Goal: Browse casually

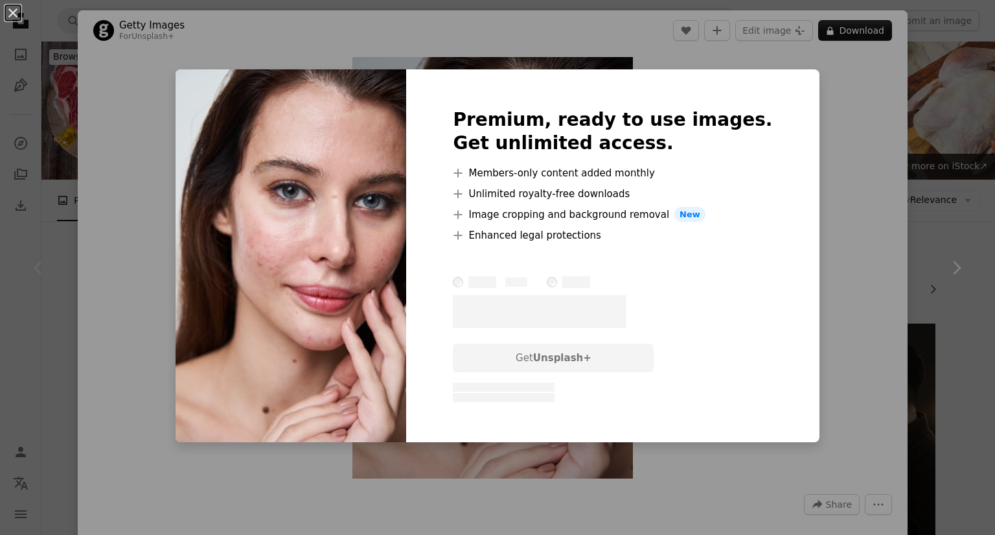
scroll to position [1461, 0]
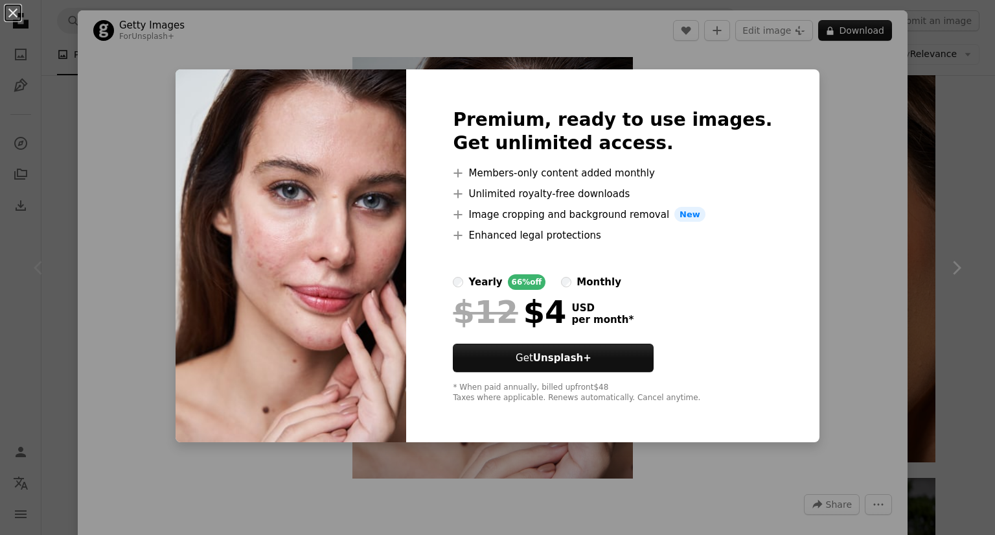
click at [575, 277] on label "monthly" at bounding box center [591, 282] width 60 height 16
click at [826, 111] on div "An X shape Premium, ready to use images. Get unlimited access. A plus sign Memb…" at bounding box center [497, 267] width 995 height 535
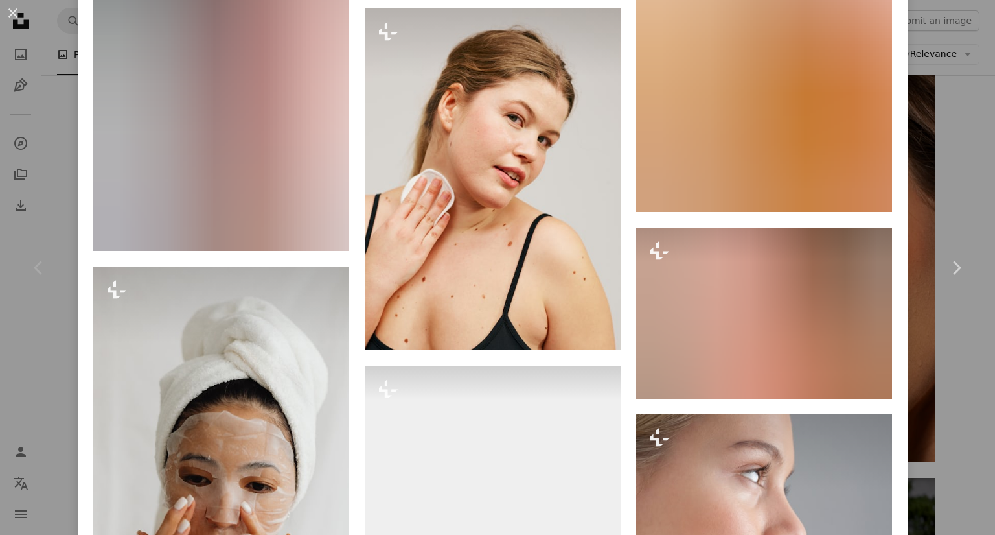
scroll to position [9047, 0]
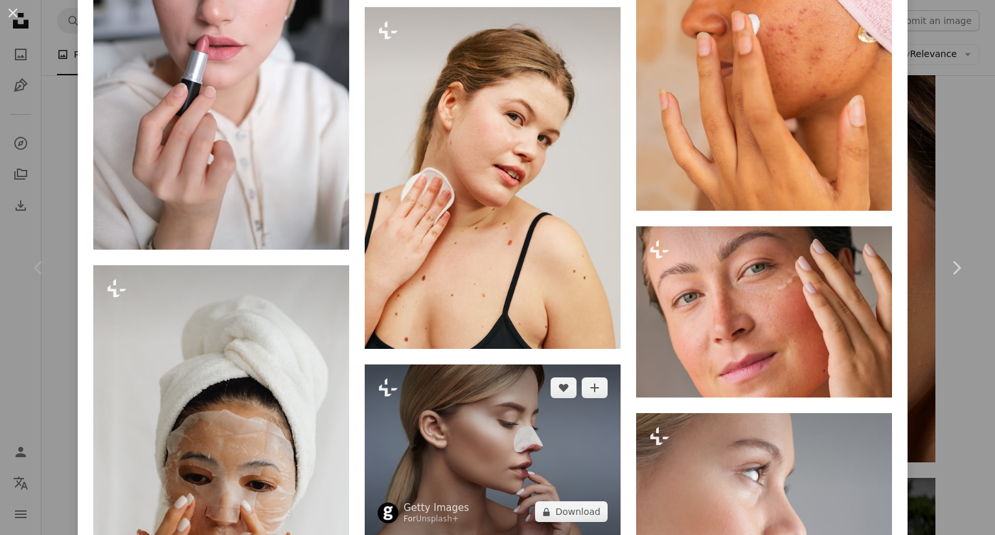
click at [498, 364] on img at bounding box center [493, 449] width 256 height 171
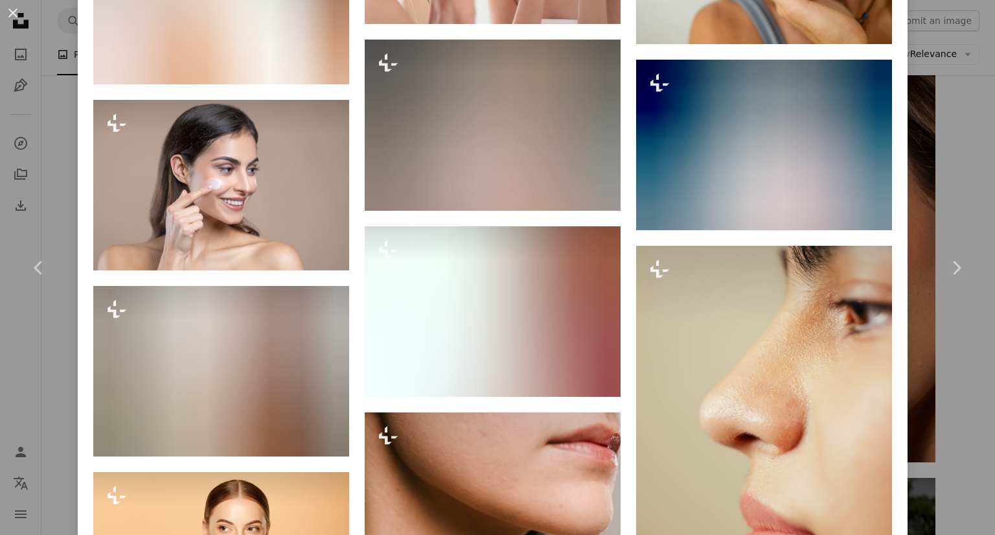
scroll to position [3021, 0]
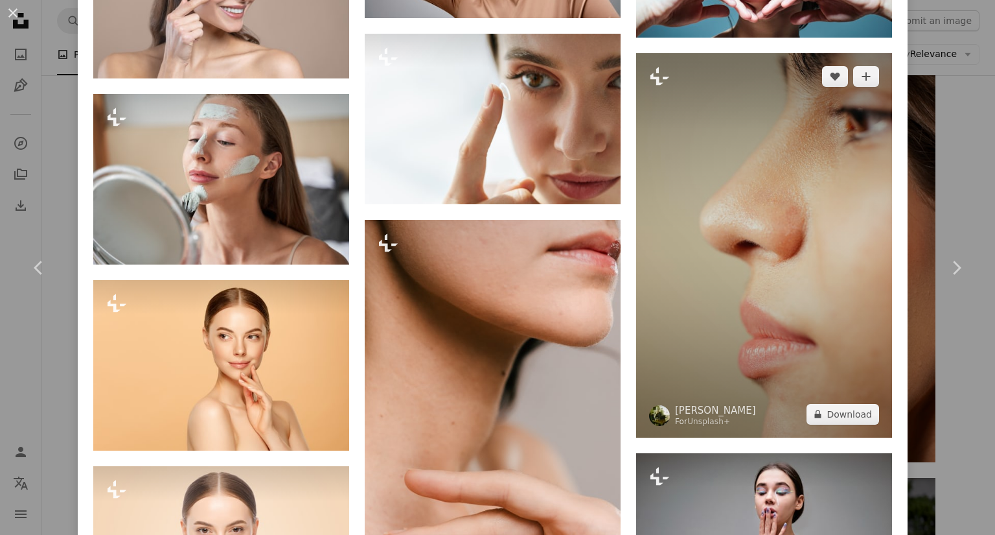
click at [750, 286] on img at bounding box center [764, 245] width 256 height 384
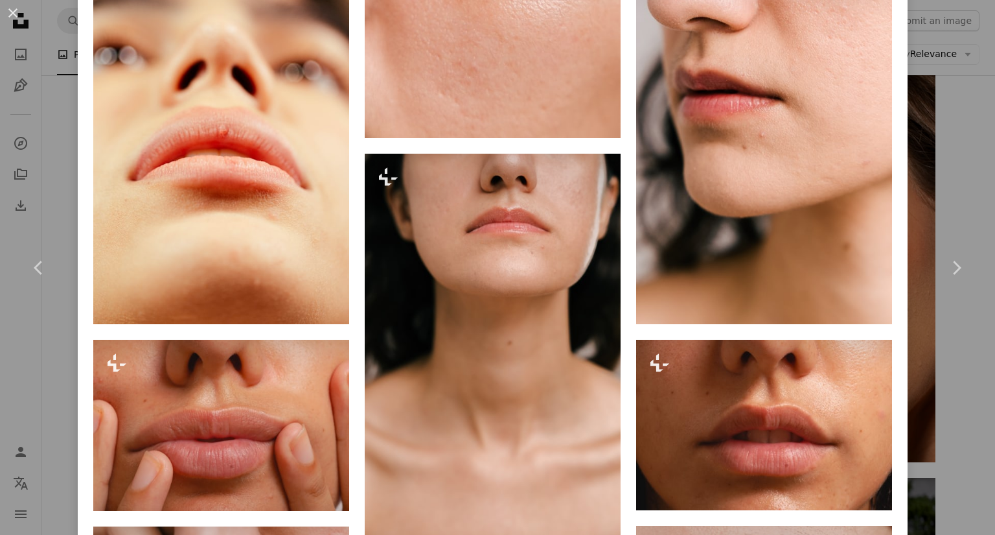
scroll to position [1595, 0]
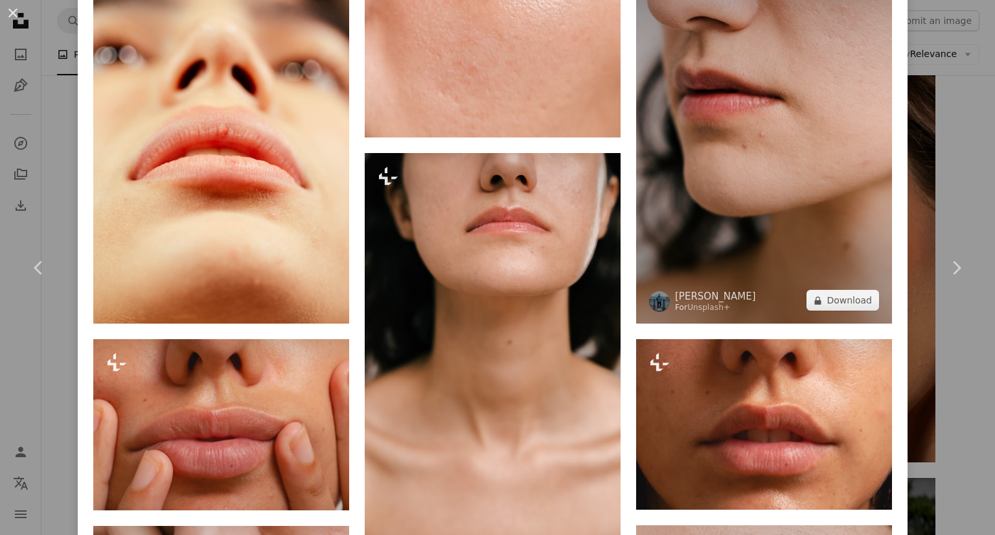
click at [747, 119] on img at bounding box center [764, 132] width 256 height 384
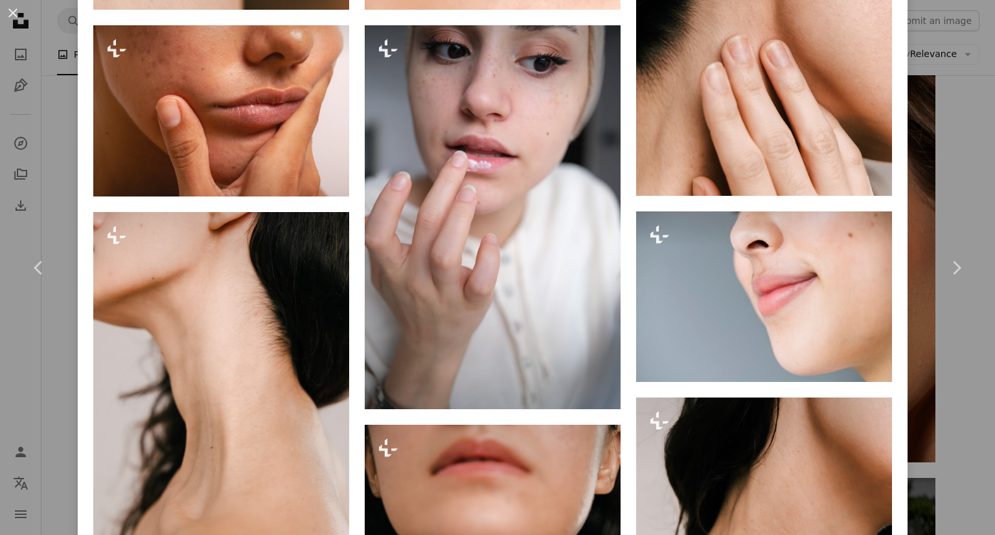
scroll to position [2308, 0]
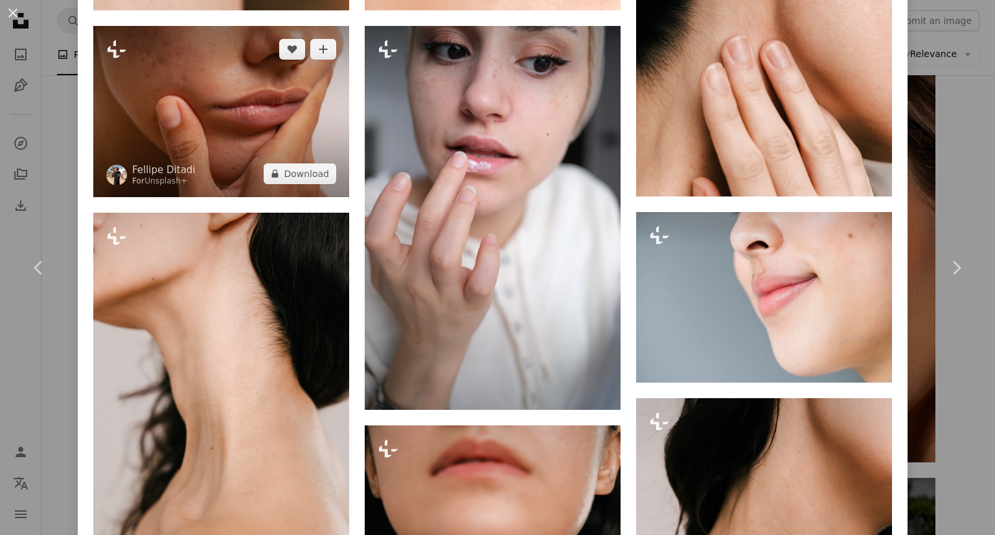
click at [183, 61] on img at bounding box center [221, 111] width 256 height 171
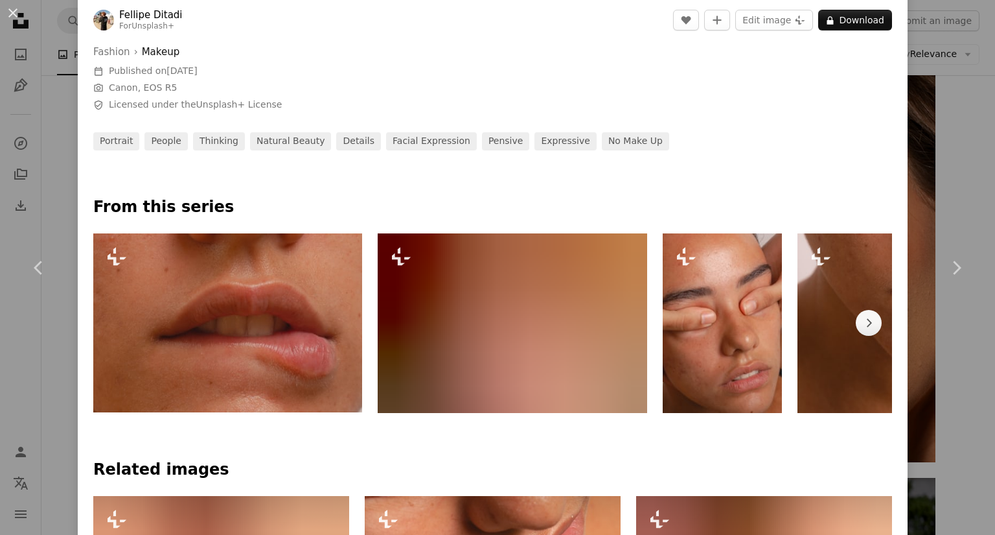
scroll to position [500, 0]
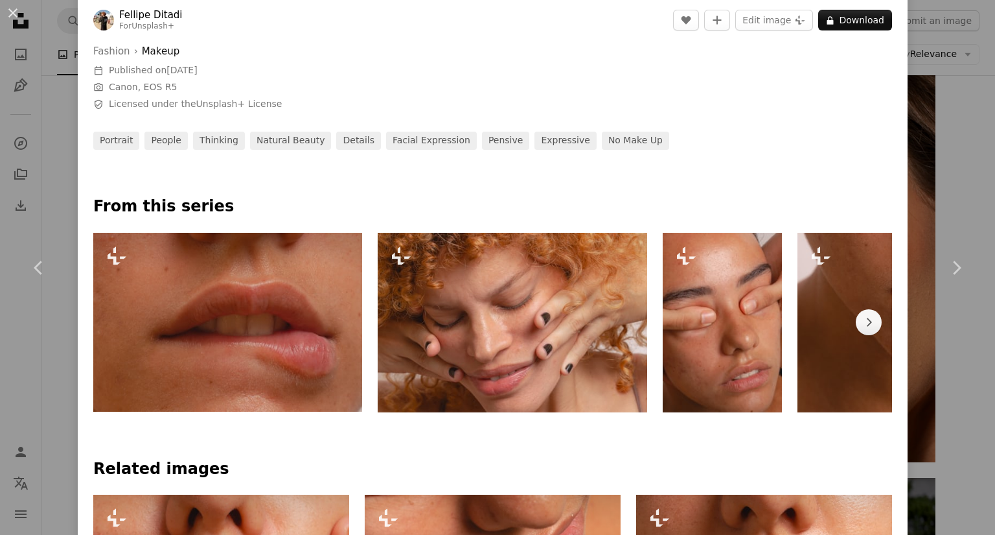
click at [229, 347] on img at bounding box center [227, 323] width 269 height 180
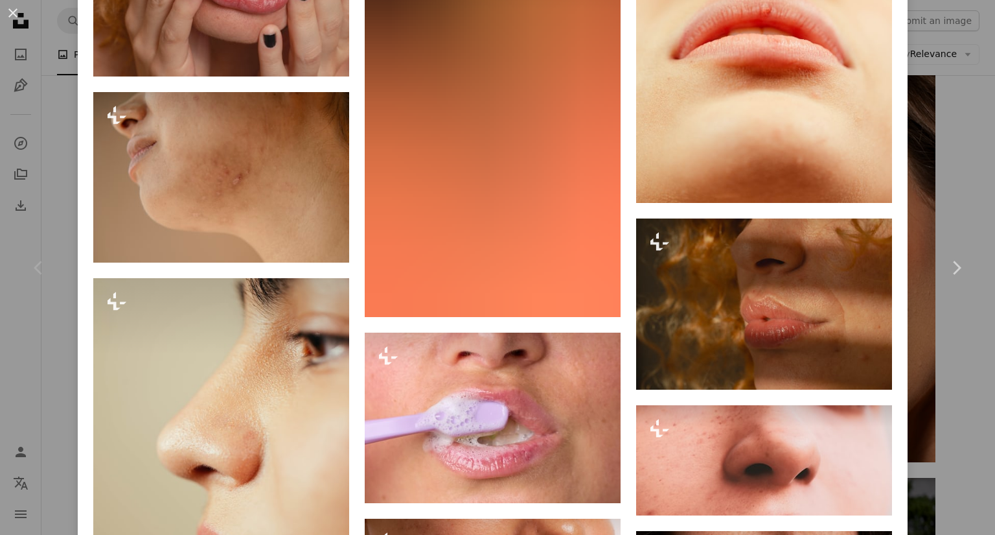
scroll to position [1992, 0]
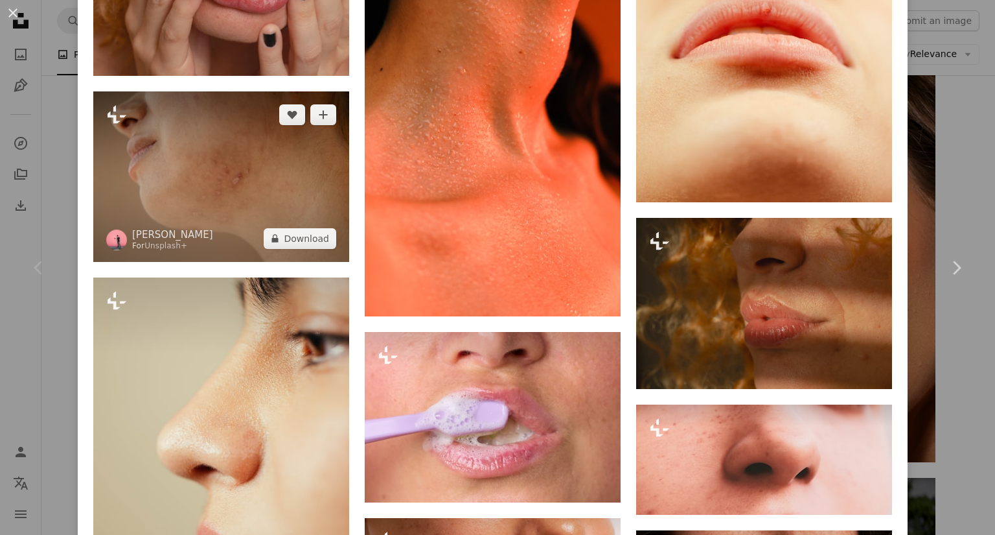
click at [197, 162] on img at bounding box center [221, 176] width 256 height 170
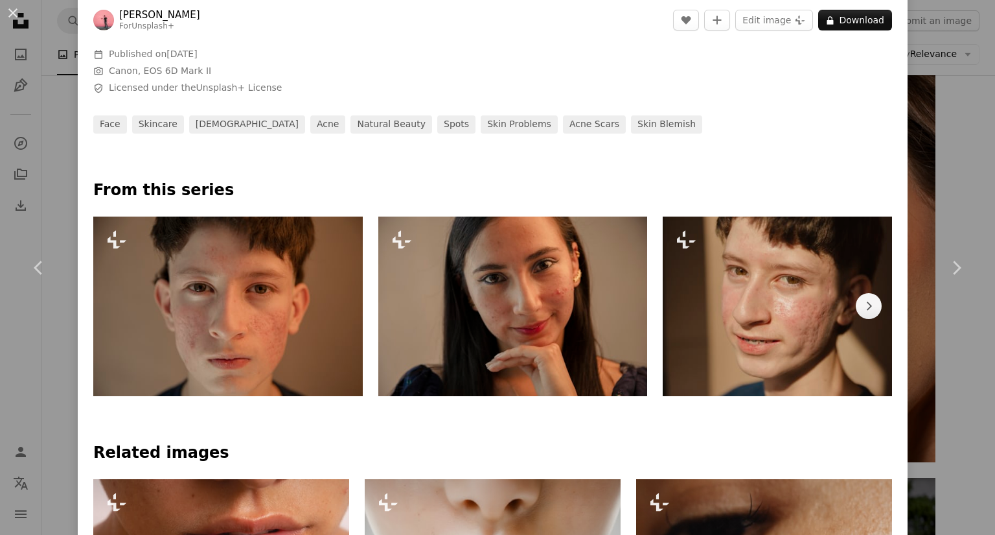
scroll to position [601, 0]
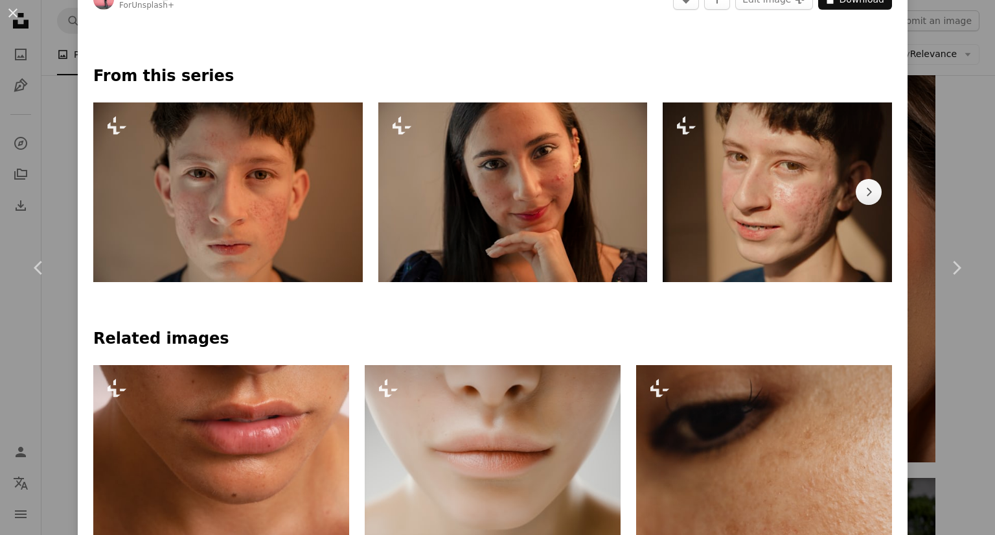
click at [772, 209] on img at bounding box center [798, 192] width 270 height 180
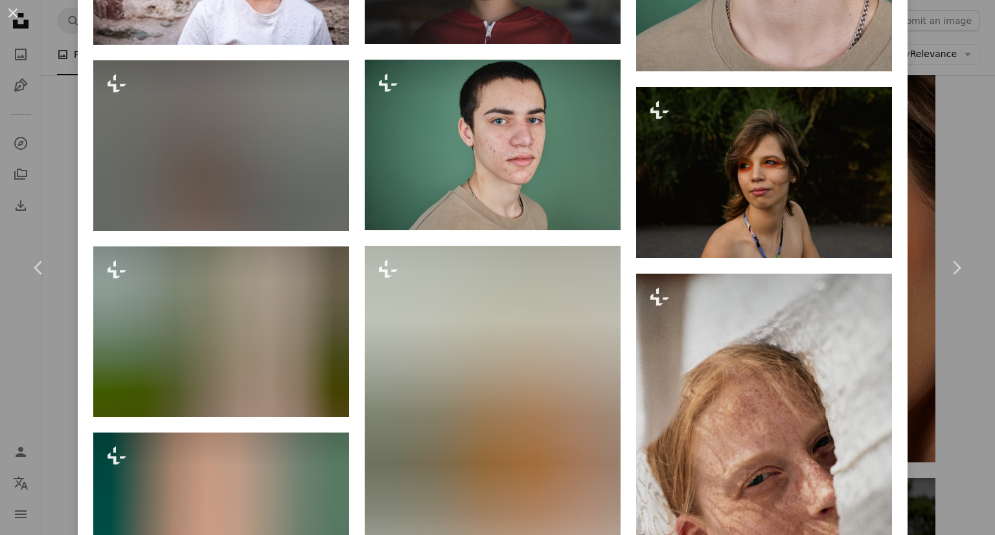
scroll to position [1478, 0]
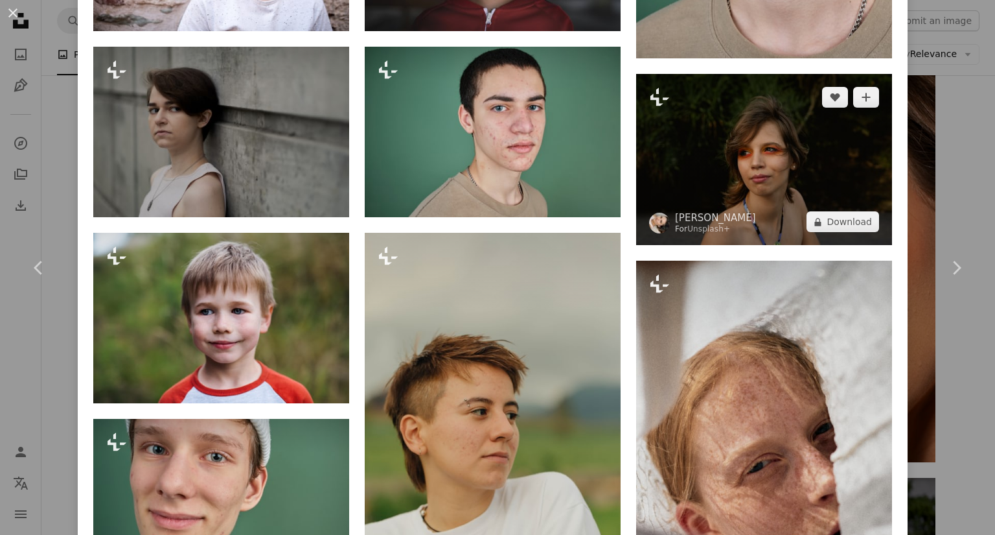
click at [743, 181] on img at bounding box center [764, 159] width 256 height 171
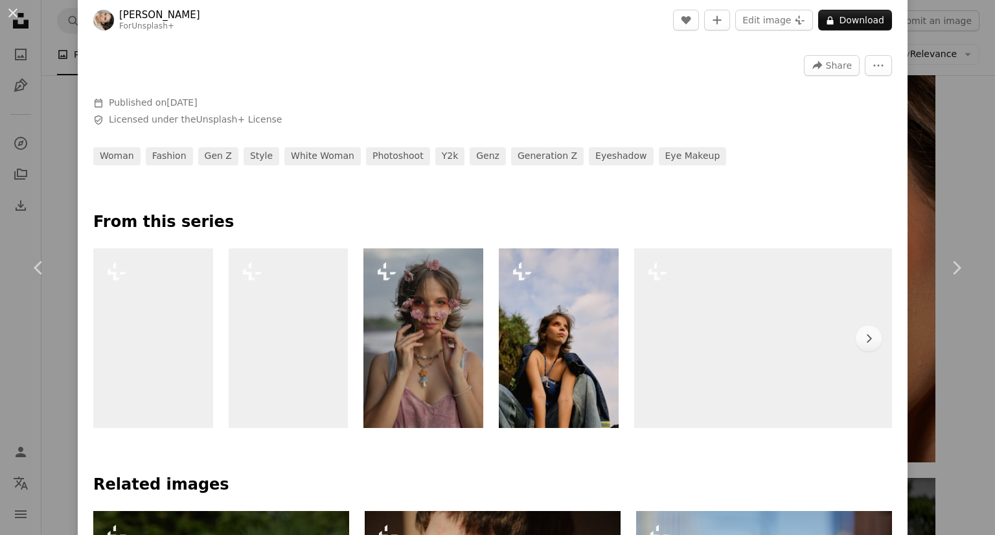
scroll to position [437, 0]
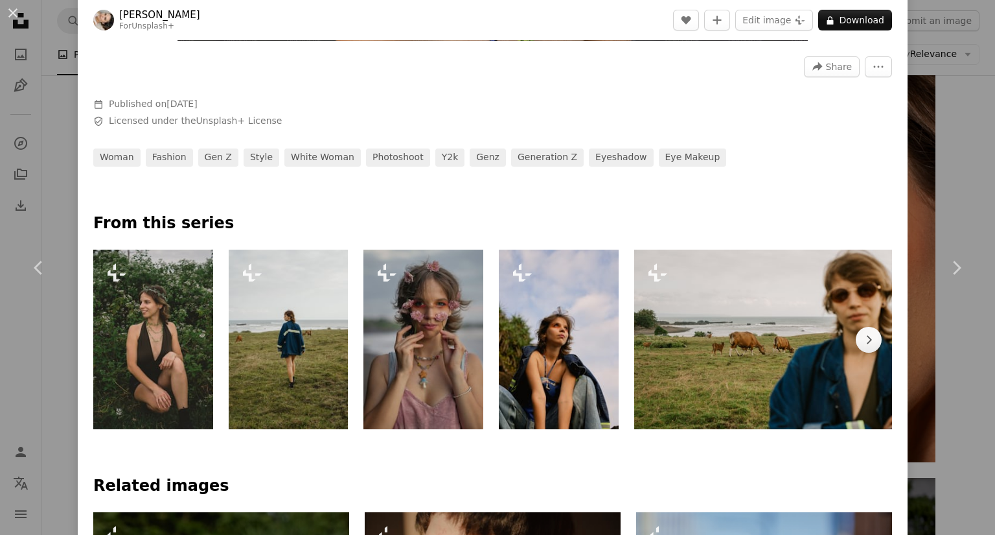
click at [178, 351] on img at bounding box center [153, 339] width 120 height 180
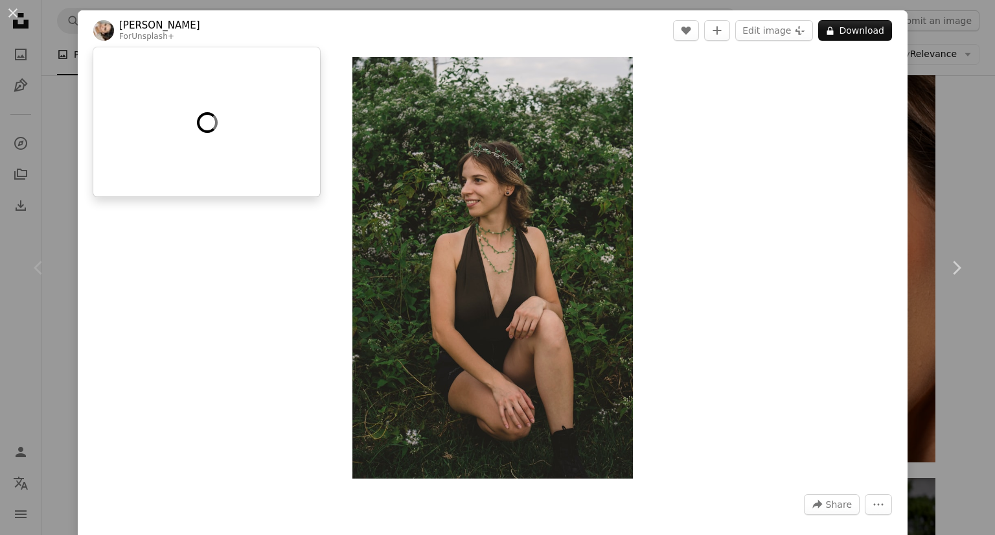
click at [154, 22] on link "[PERSON_NAME]" at bounding box center [159, 25] width 81 height 13
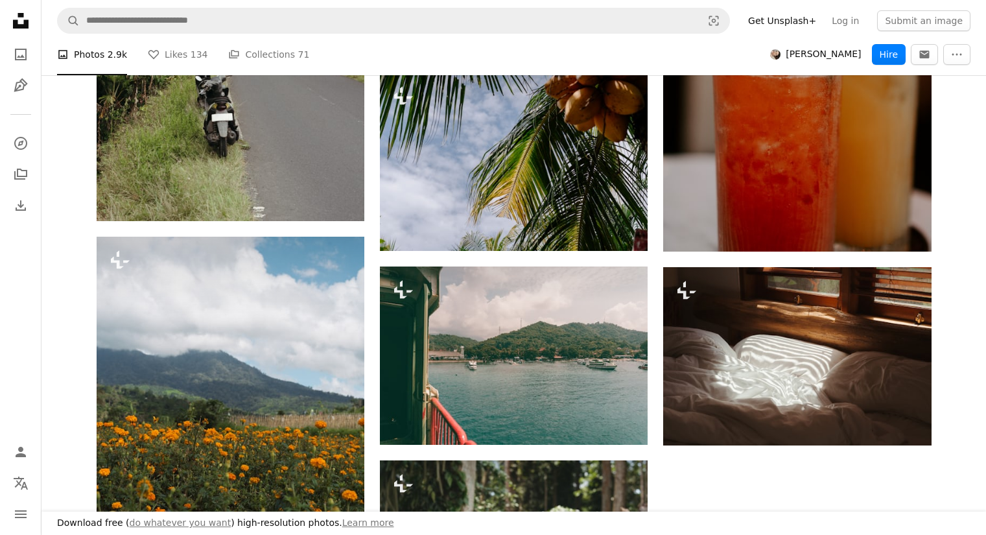
scroll to position [2022, 0]
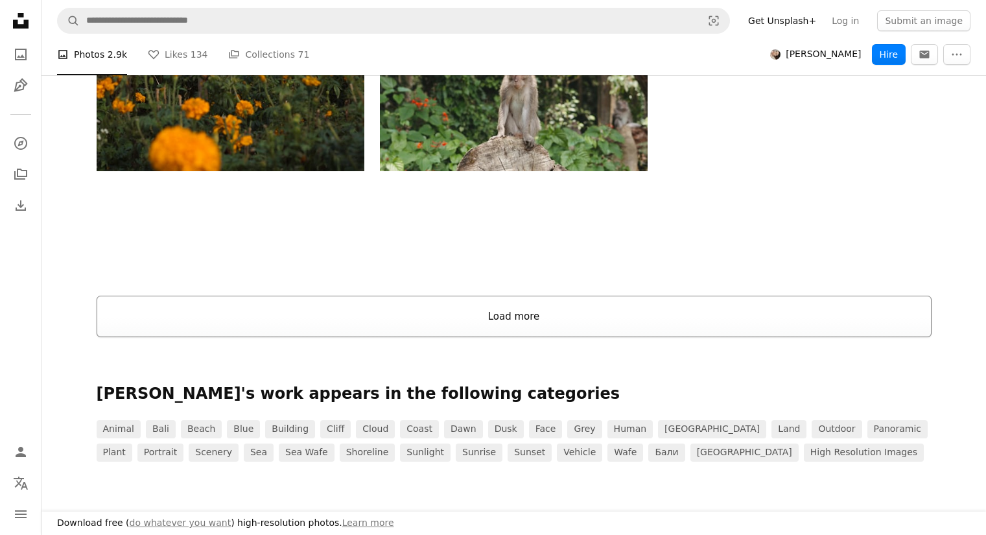
click at [685, 305] on button "Load more" at bounding box center [514, 316] width 835 height 41
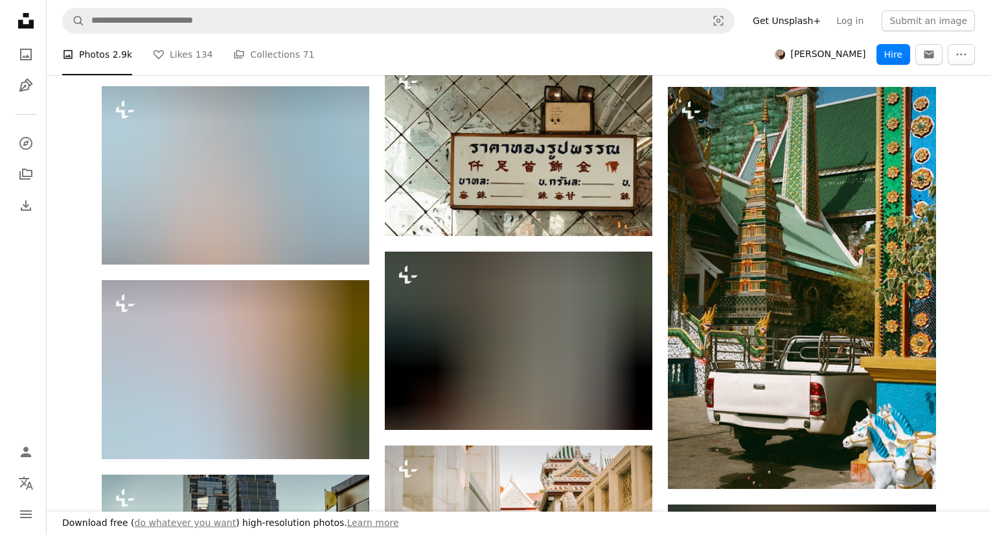
scroll to position [11933, 0]
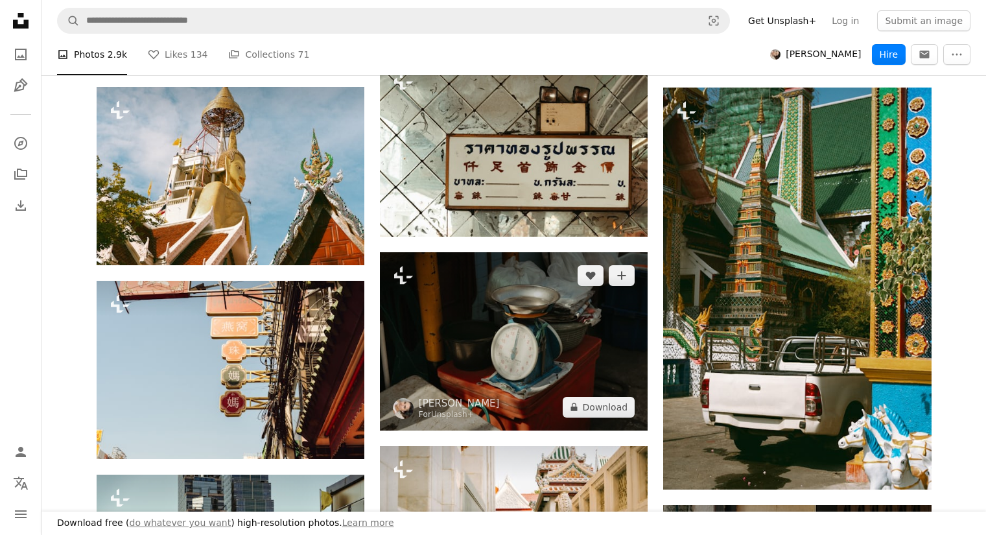
click at [506, 356] on img at bounding box center [514, 341] width 268 height 178
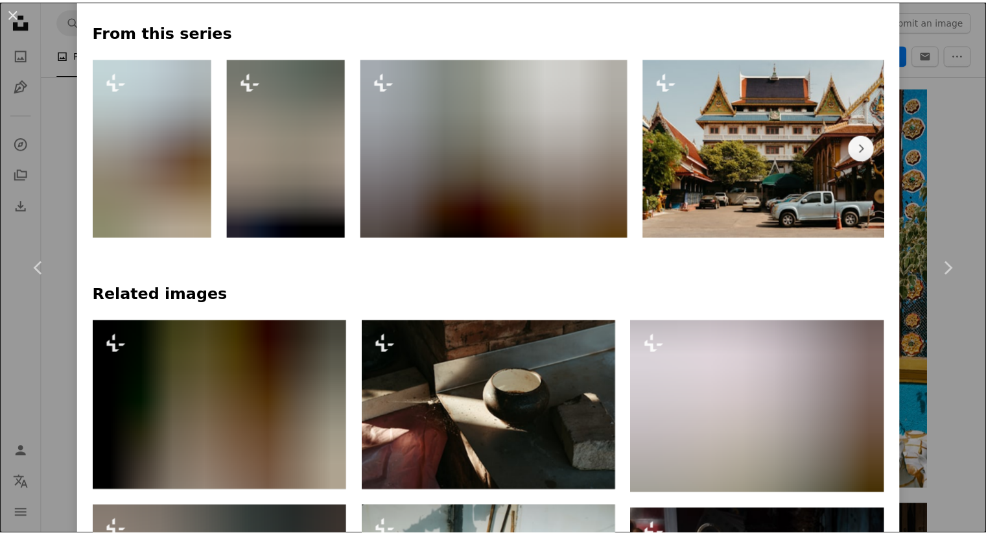
scroll to position [1001, 0]
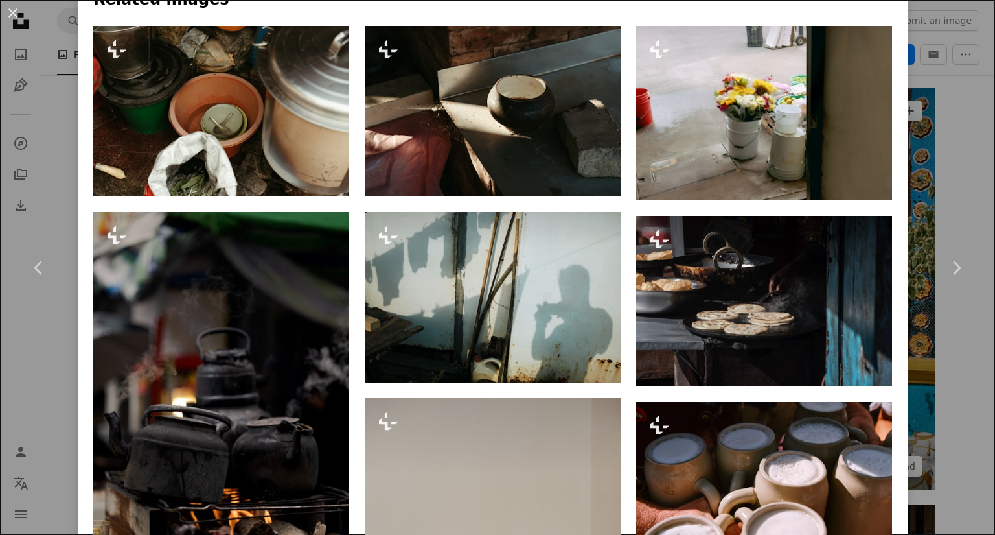
drag, startPoint x: 924, startPoint y: 101, endPoint x: 792, endPoint y: 290, distance: 230.8
click at [924, 101] on div "An X shape Chevron left Chevron right [PERSON_NAME] For Unsplash+ A heart A plu…" at bounding box center [497, 267] width 995 height 535
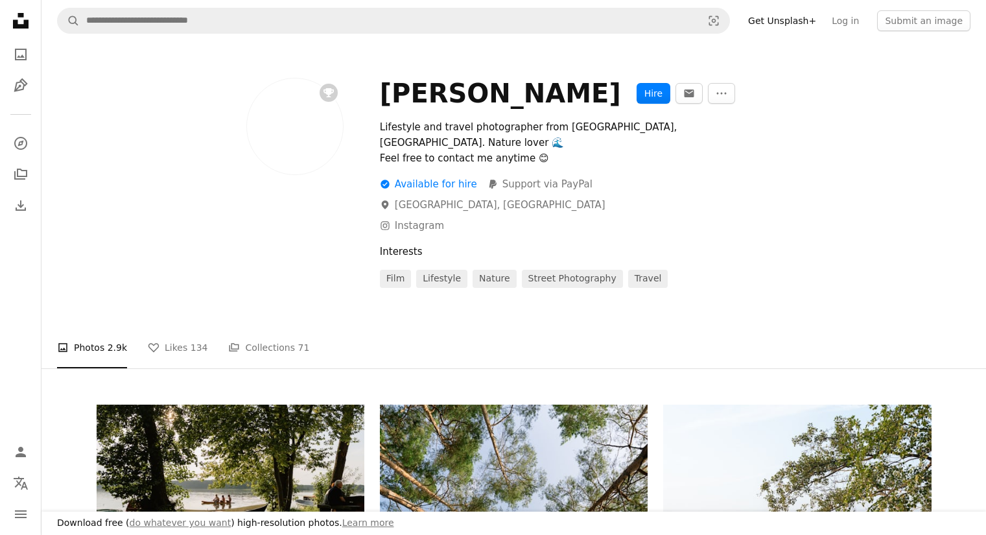
click at [441, 176] on div "A checkmark inside of a circle Available for hire" at bounding box center [428, 184] width 97 height 16
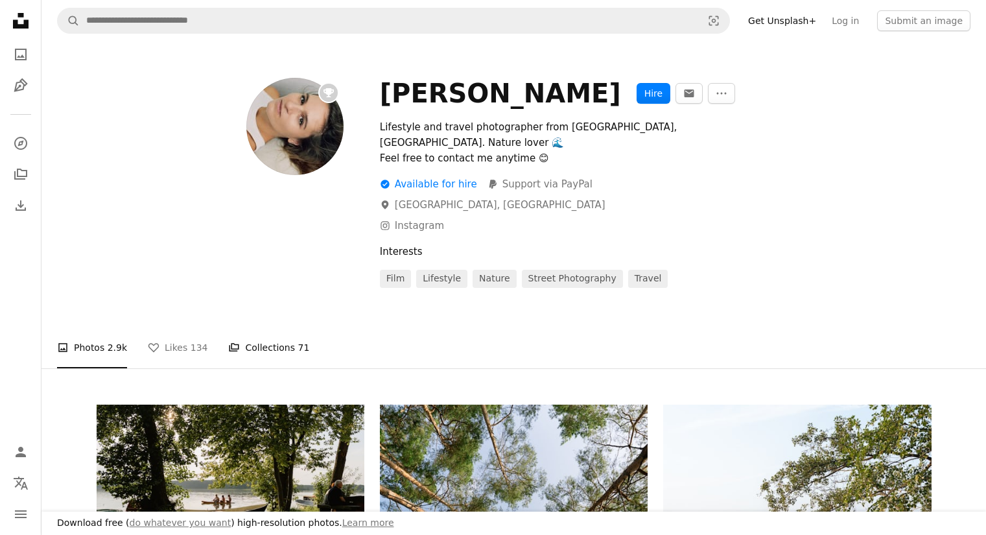
click at [297, 340] on span "71" at bounding box center [303, 347] width 12 height 14
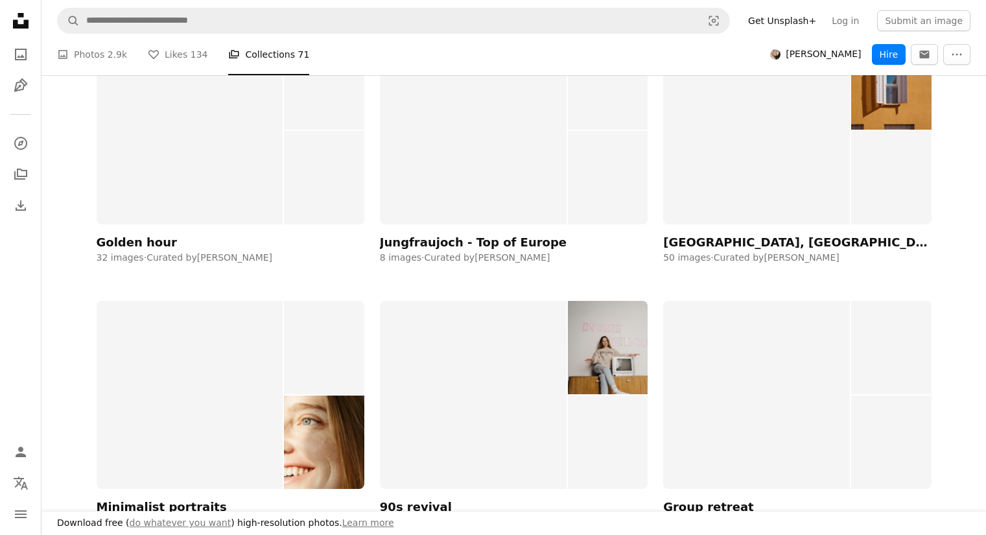
scroll to position [1478, 0]
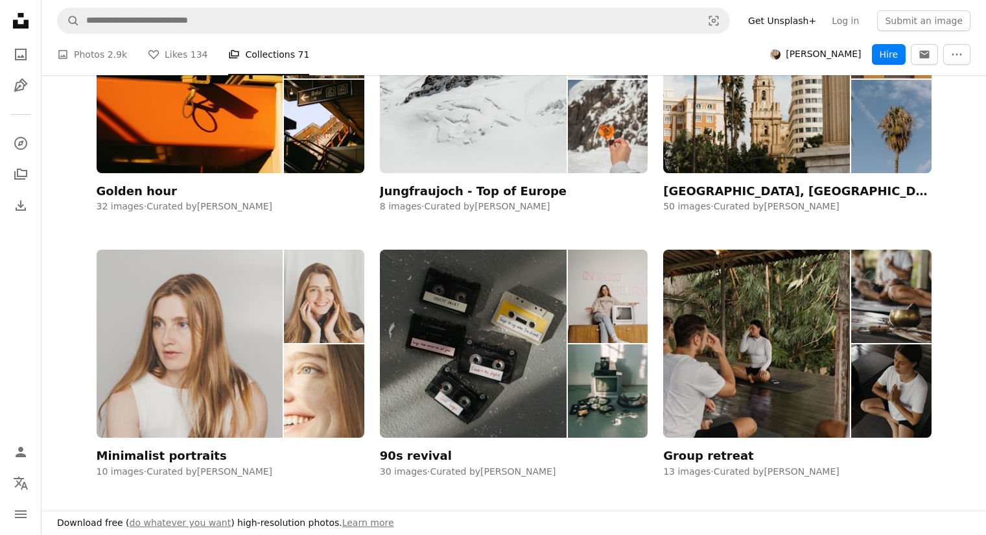
click at [181, 351] on img at bounding box center [190, 342] width 187 height 187
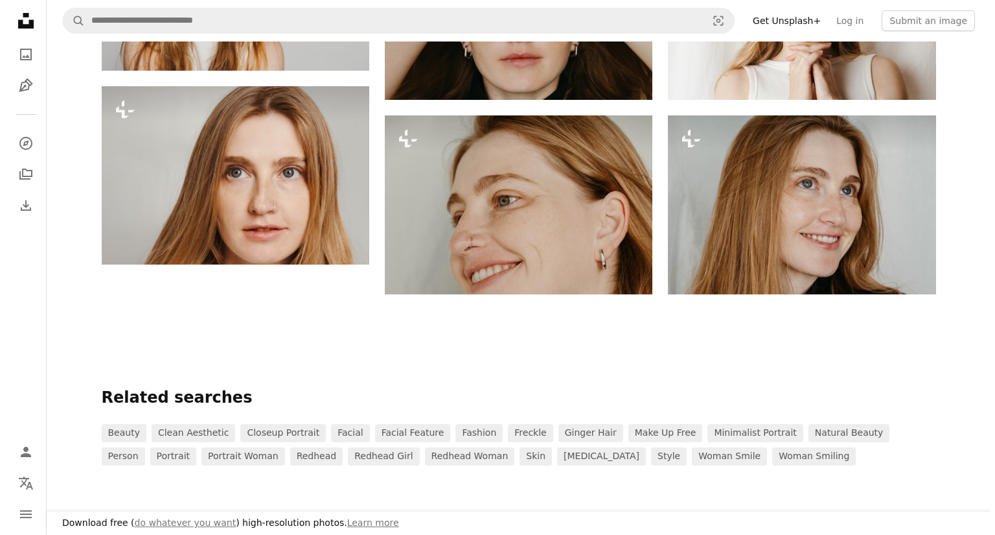
scroll to position [721, 0]
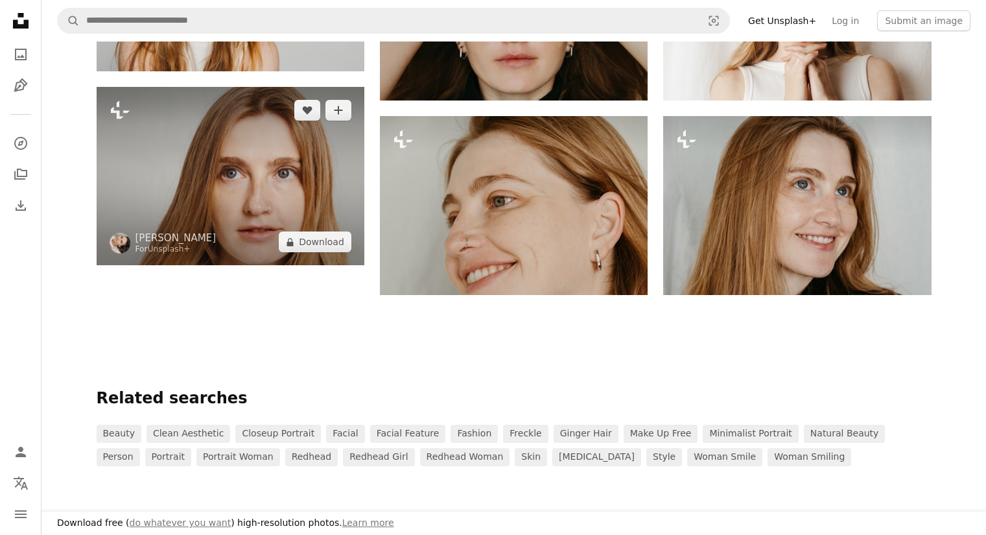
click at [227, 189] on img at bounding box center [231, 176] width 268 height 178
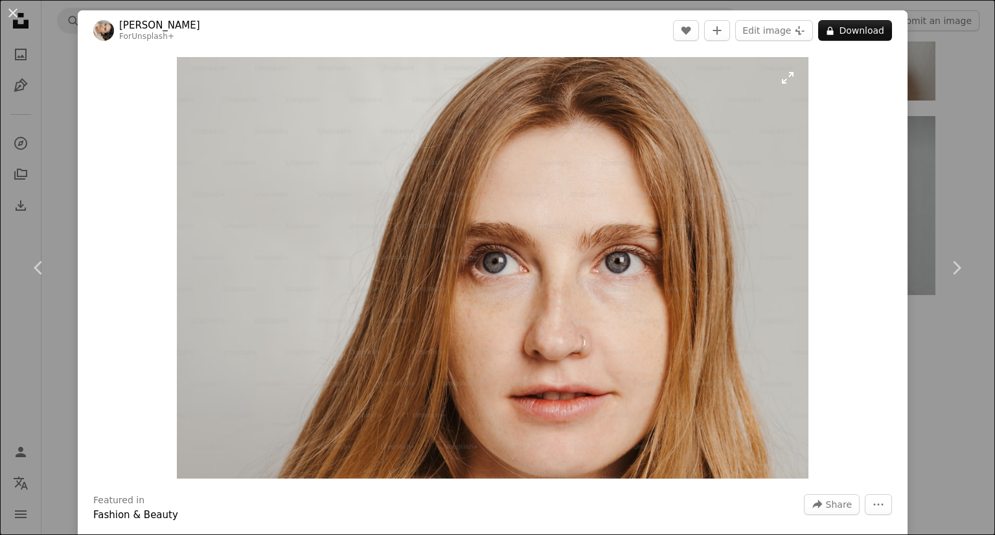
click at [561, 292] on img "Zoom in on this image" at bounding box center [493, 267] width 632 height 421
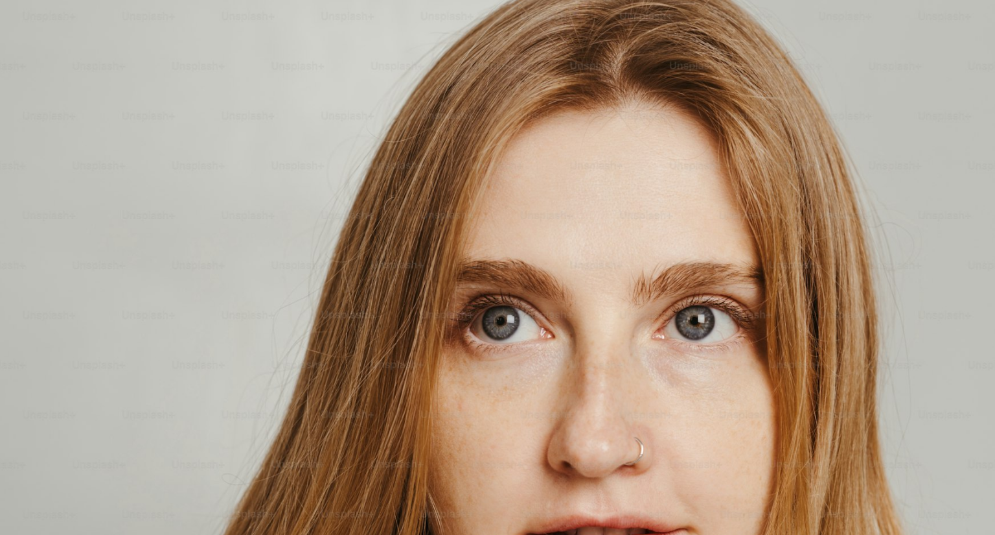
scroll to position [58, 0]
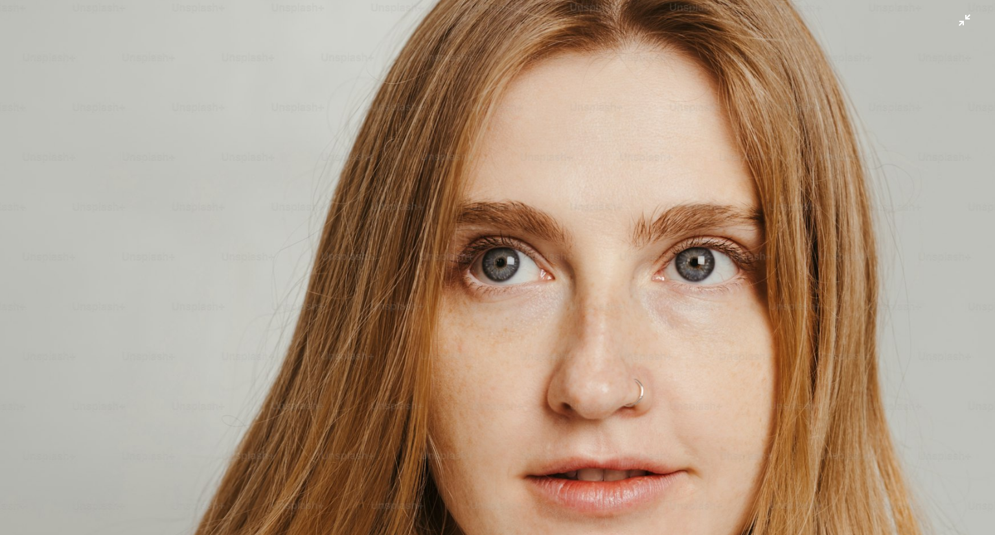
click at [561, 292] on img "Zoom out on this image" at bounding box center [497, 273] width 997 height 664
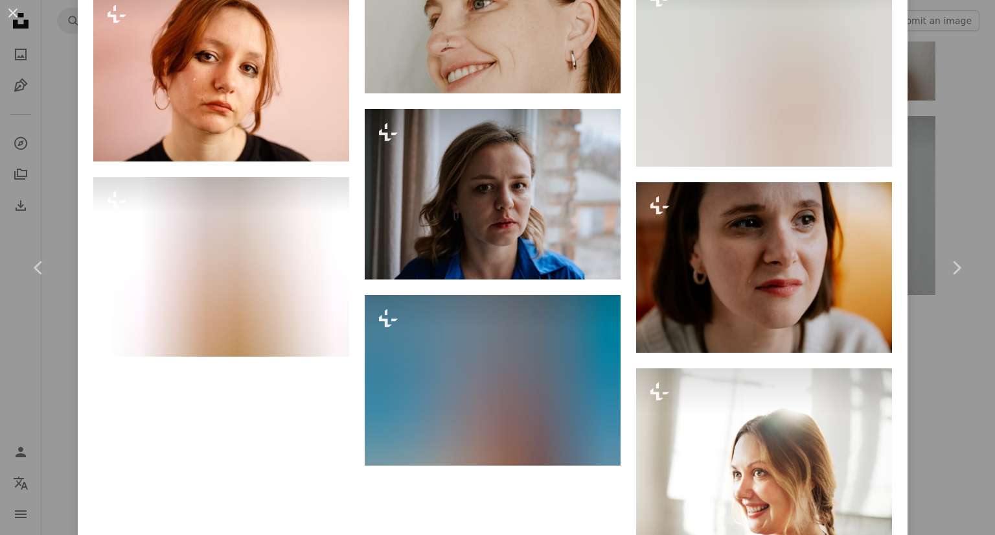
scroll to position [1981, 0]
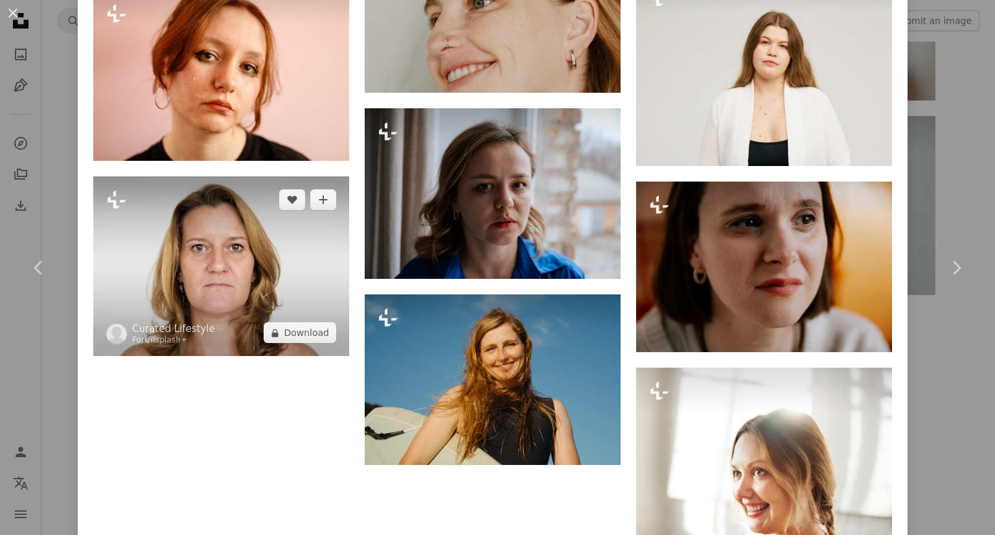
click at [202, 239] on img at bounding box center [221, 266] width 256 height 180
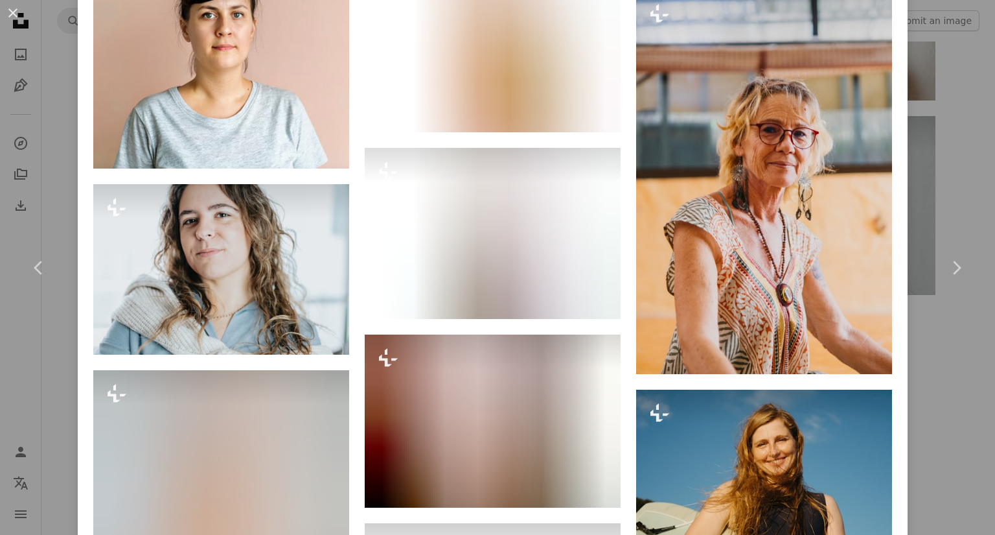
scroll to position [2713, 0]
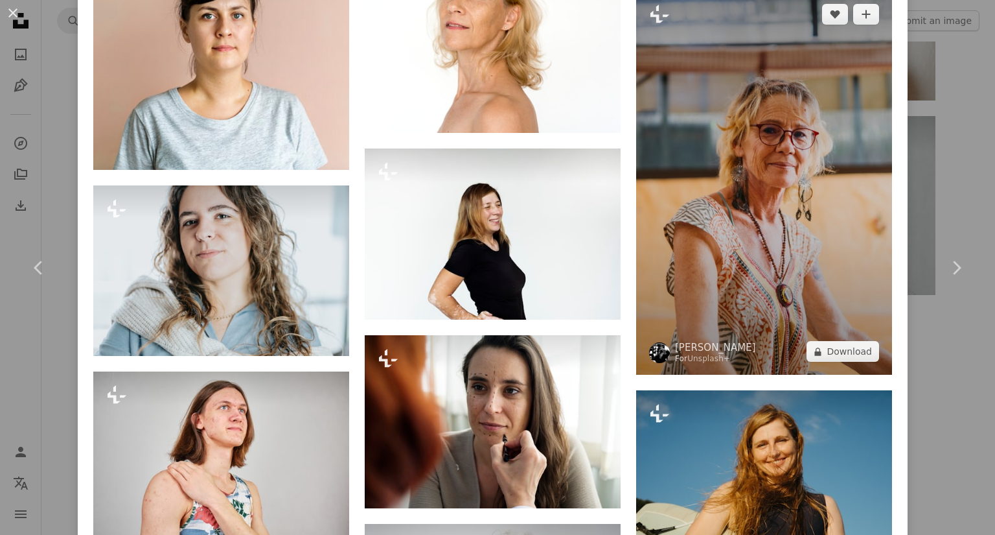
click at [718, 200] on img at bounding box center [764, 183] width 256 height 384
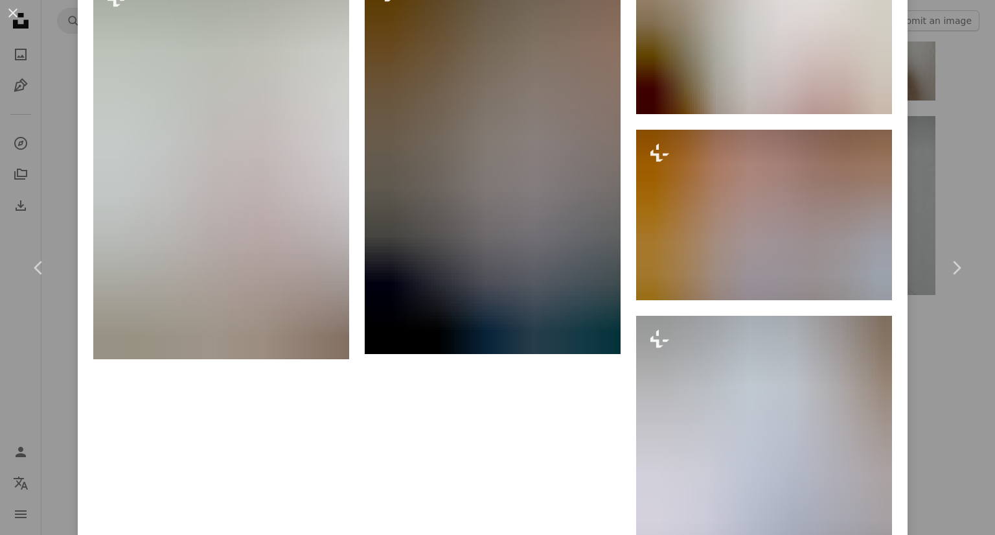
scroll to position [3663, 0]
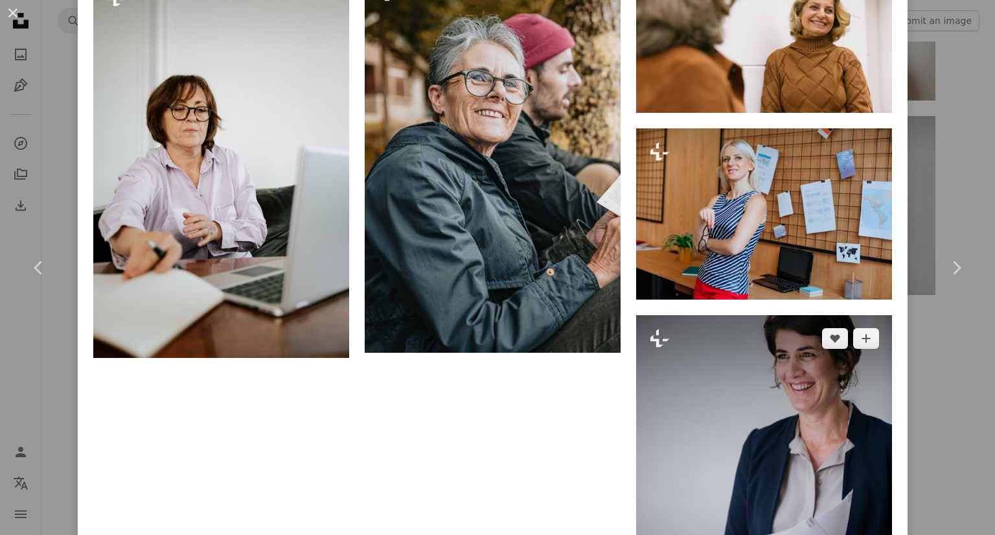
click at [763, 408] on img at bounding box center [764, 495] width 256 height 360
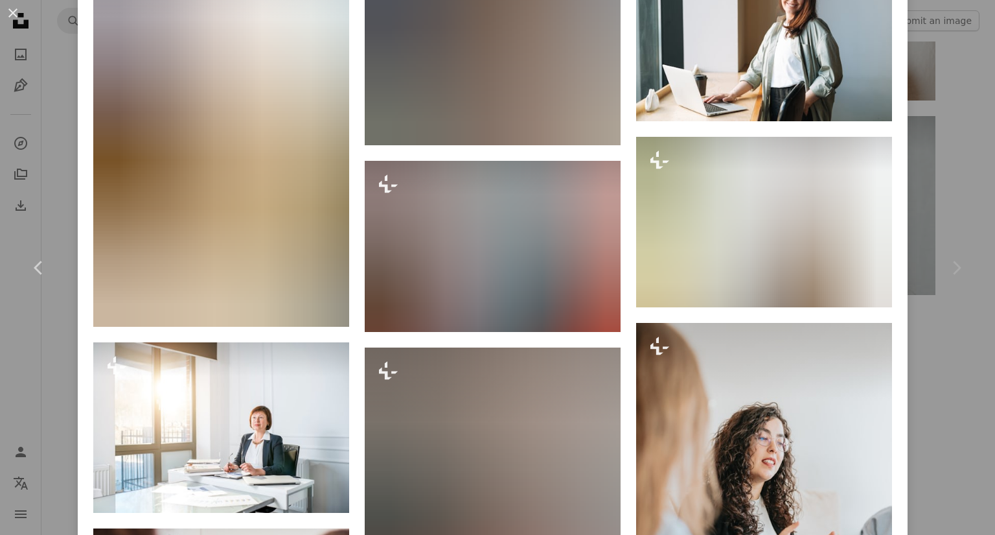
scroll to position [1170, 0]
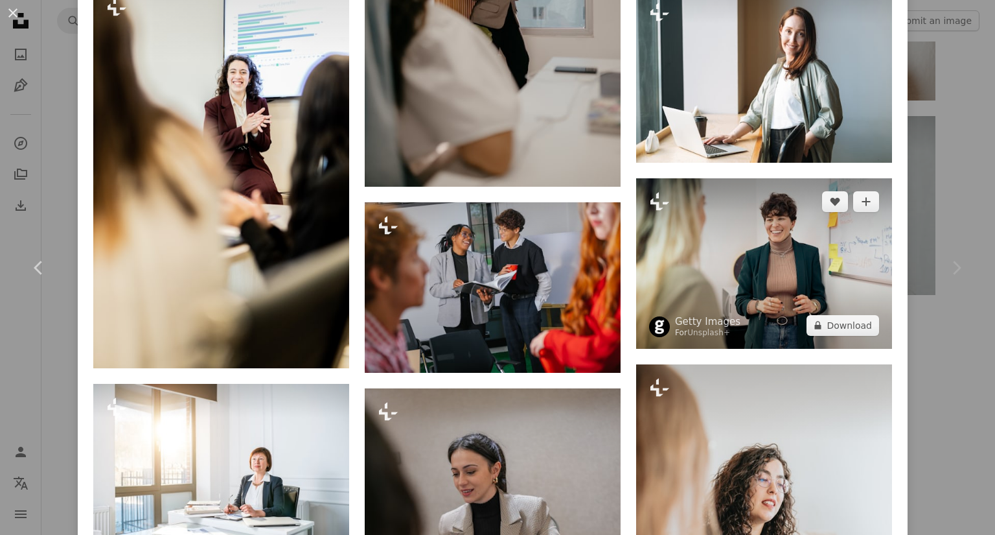
click at [777, 255] on img at bounding box center [764, 263] width 256 height 170
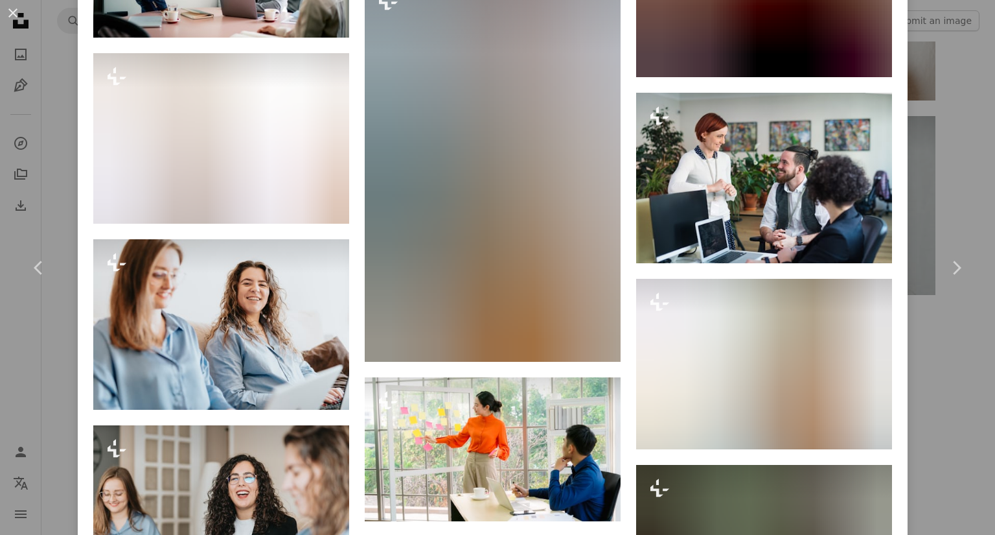
scroll to position [2523, 0]
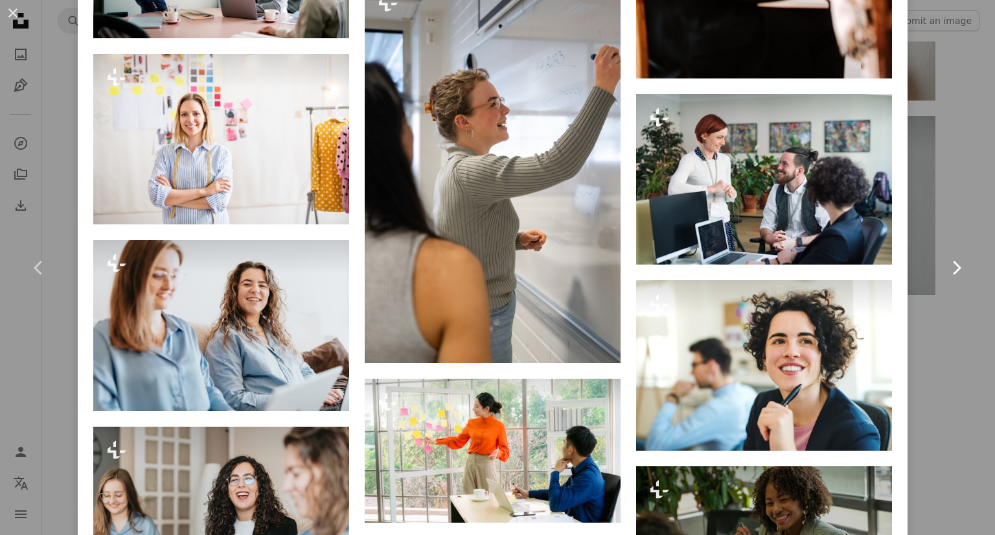
click at [923, 314] on link "Chevron right" at bounding box center [957, 267] width 78 height 124
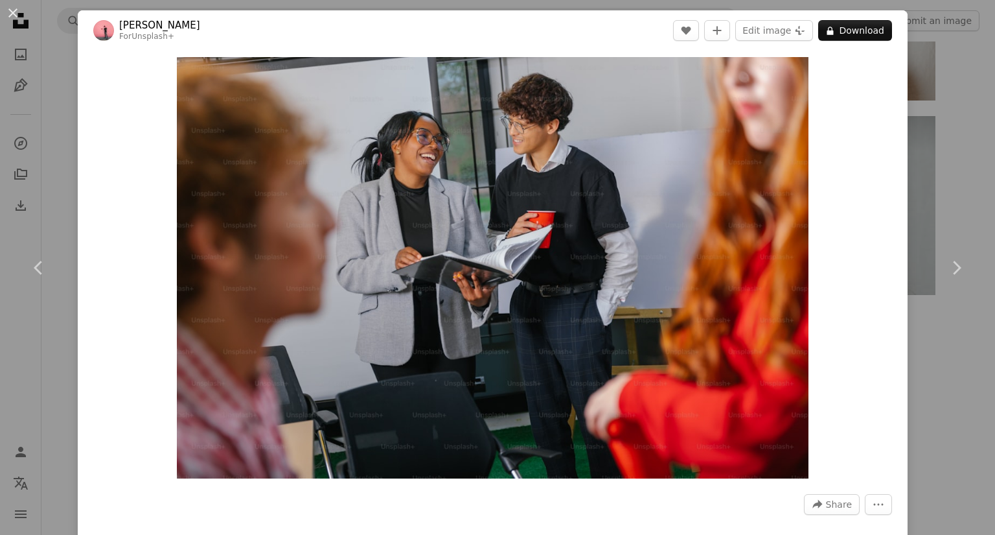
click at [907, 167] on div "An X shape Chevron left Chevron right [PERSON_NAME] For Unsplash+ A heart A plu…" at bounding box center [497, 267] width 995 height 535
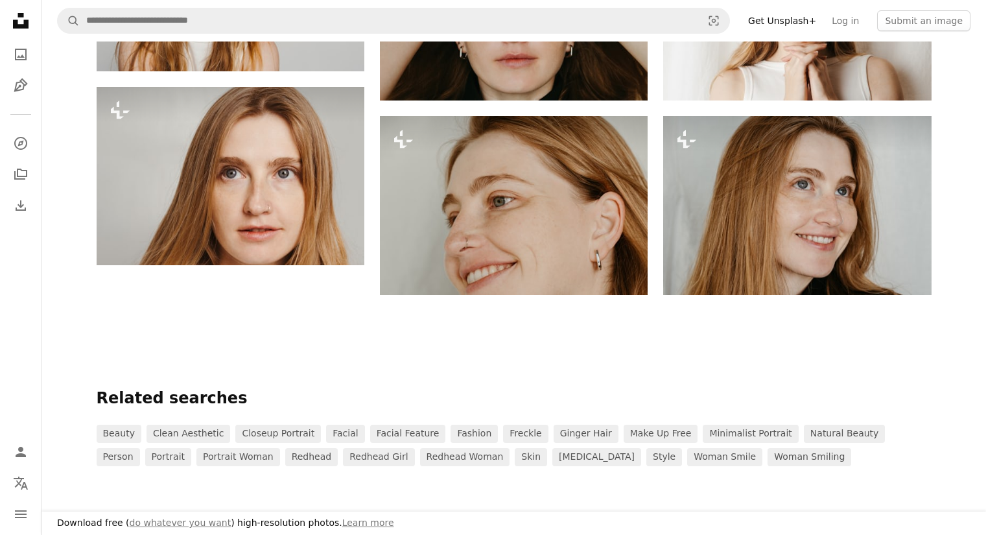
scroll to position [755, 0]
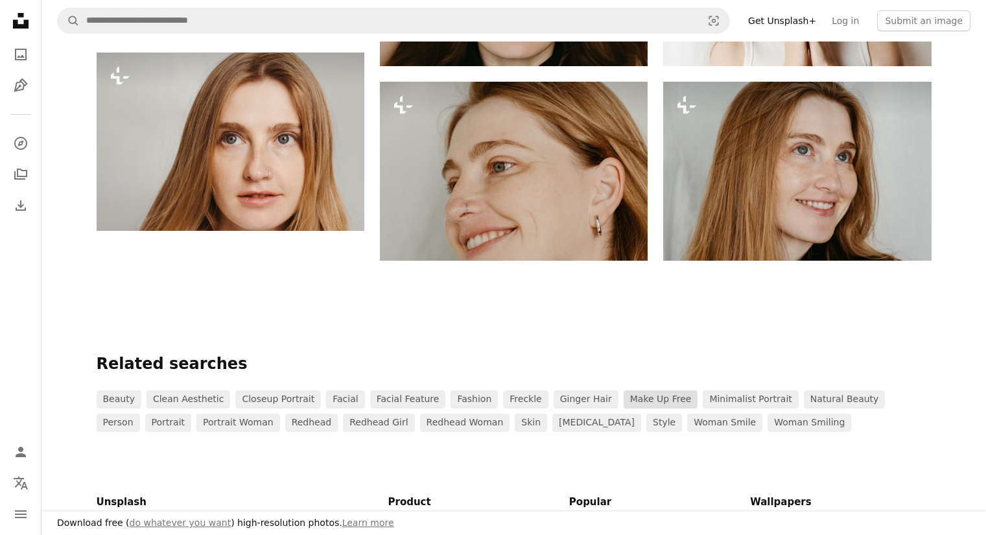
click at [635, 394] on link "make up free" at bounding box center [660, 399] width 75 height 18
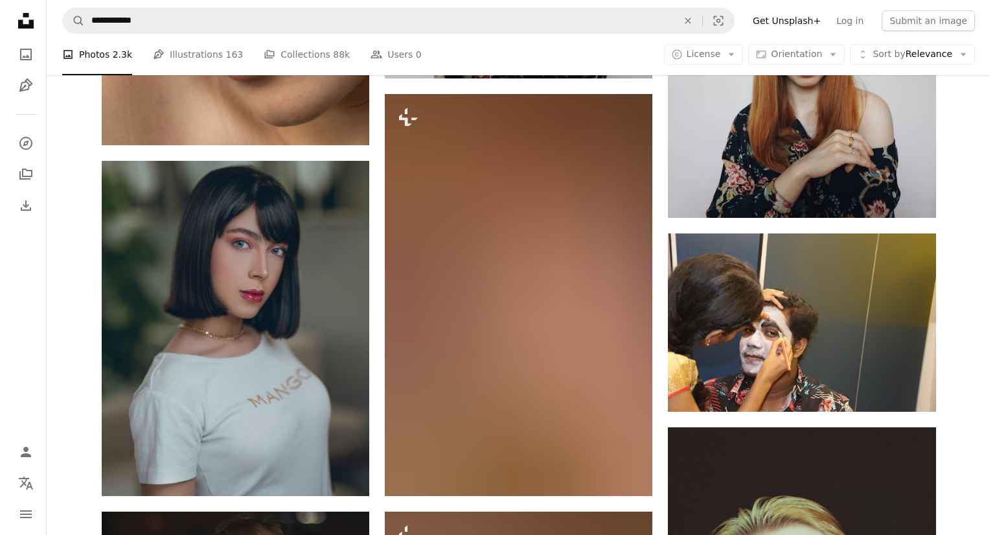
scroll to position [951, 0]
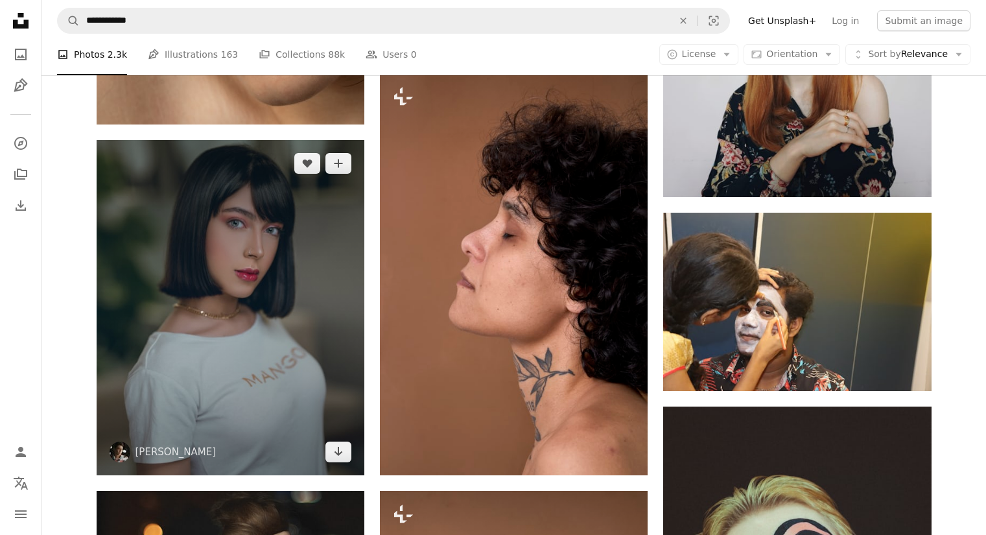
click at [224, 263] on img at bounding box center [231, 307] width 268 height 335
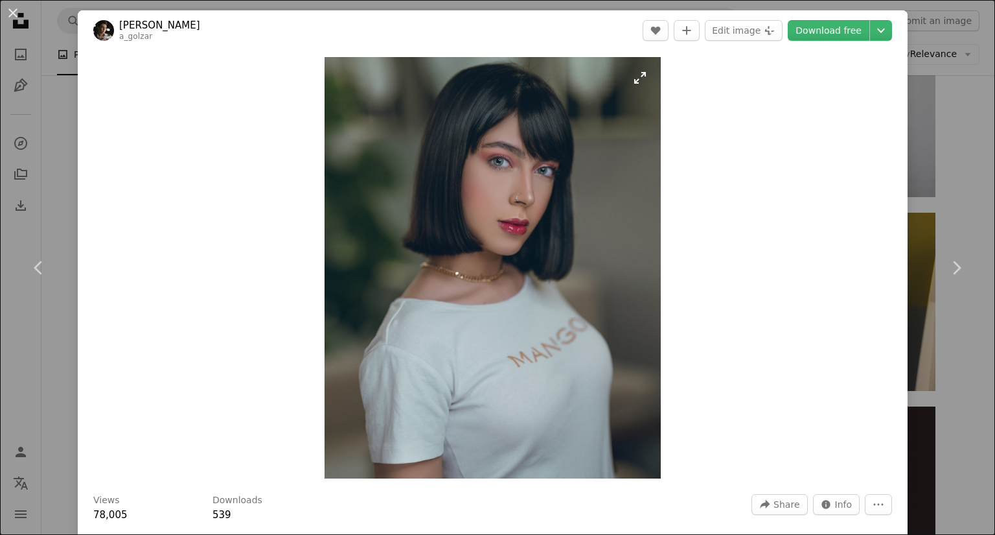
click at [519, 217] on img "Zoom in on this image" at bounding box center [493, 267] width 337 height 421
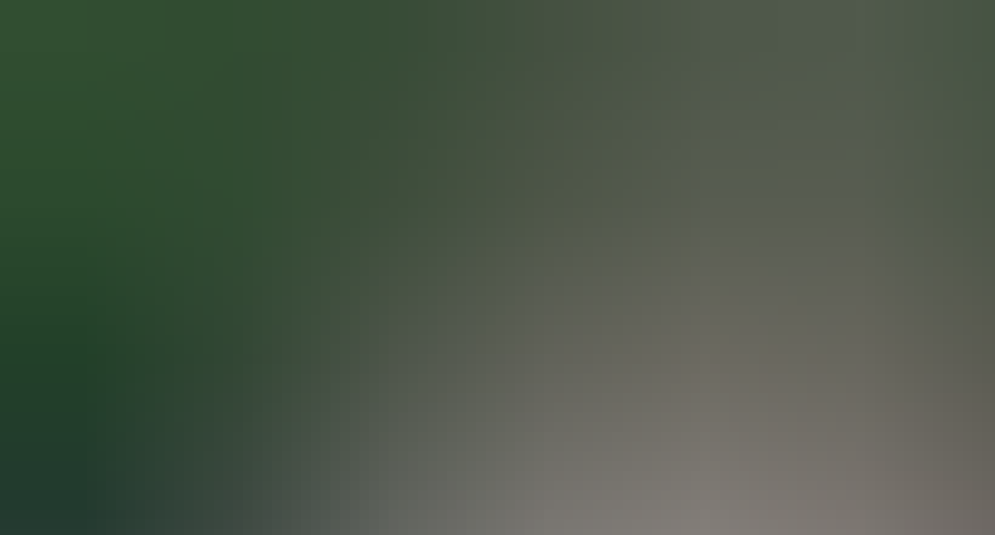
scroll to position [23, 0]
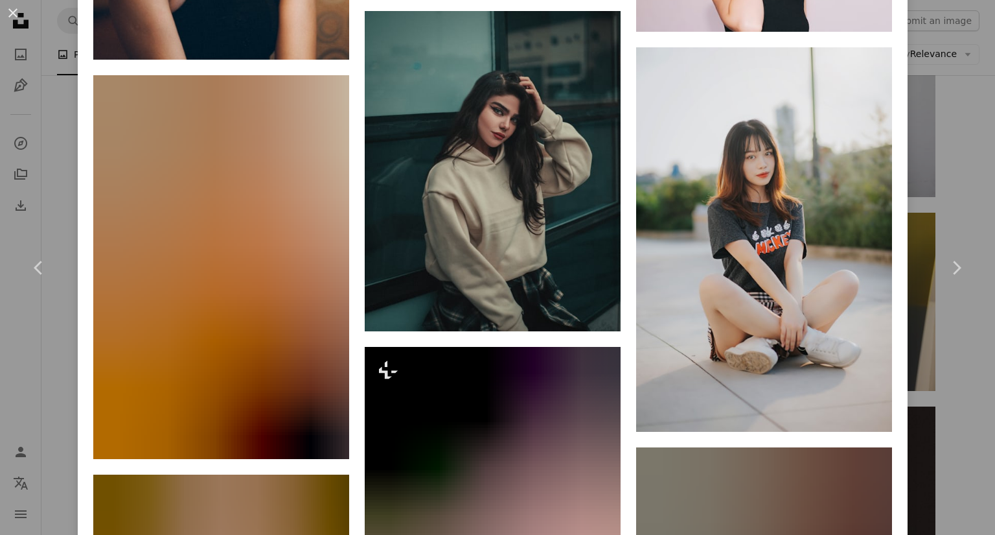
scroll to position [1242, 0]
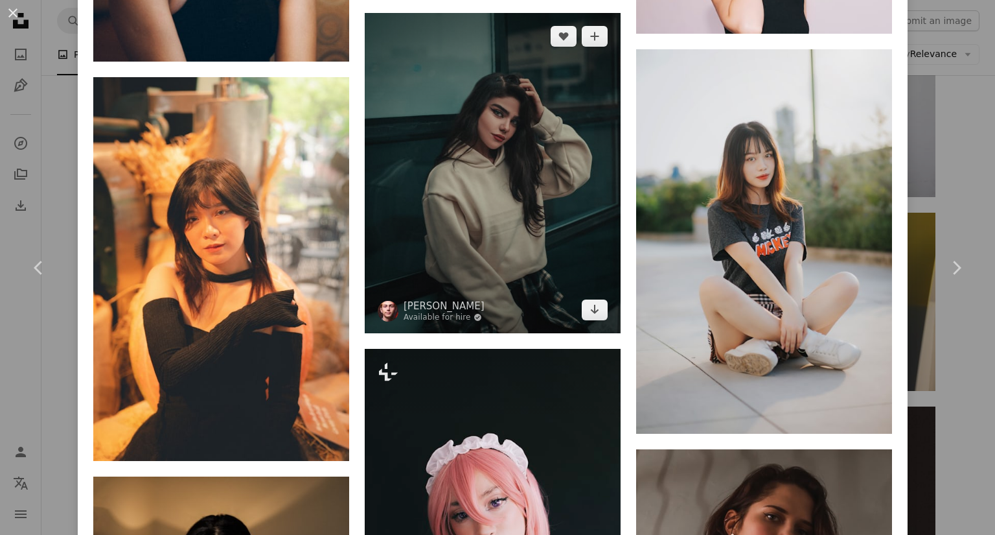
click at [476, 133] on img at bounding box center [493, 173] width 256 height 320
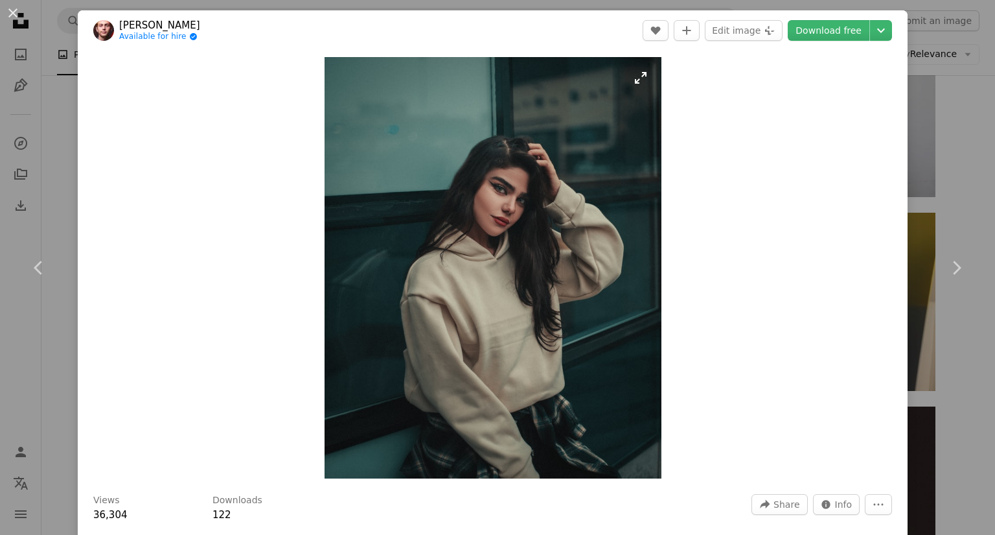
click at [493, 224] on img "Zoom in on this image" at bounding box center [493, 267] width 337 height 421
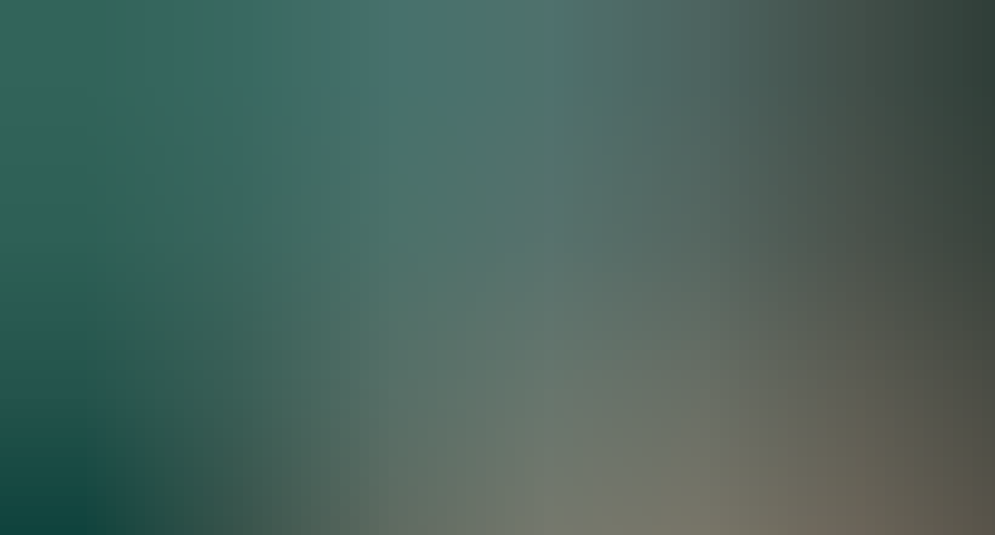
scroll to position [343, 0]
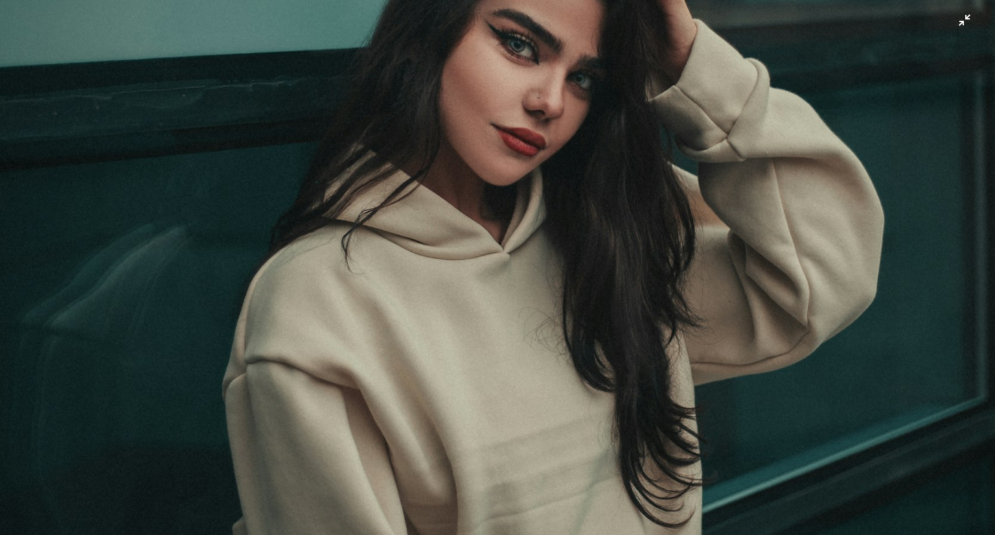
click at [514, 124] on img "Zoom out on this image" at bounding box center [497, 279] width 997 height 1246
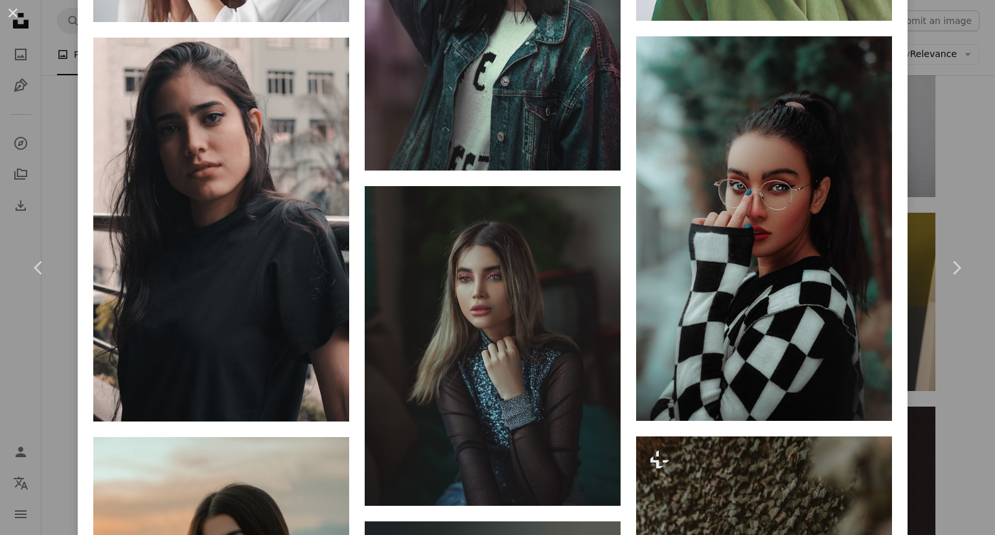
scroll to position [3658, 0]
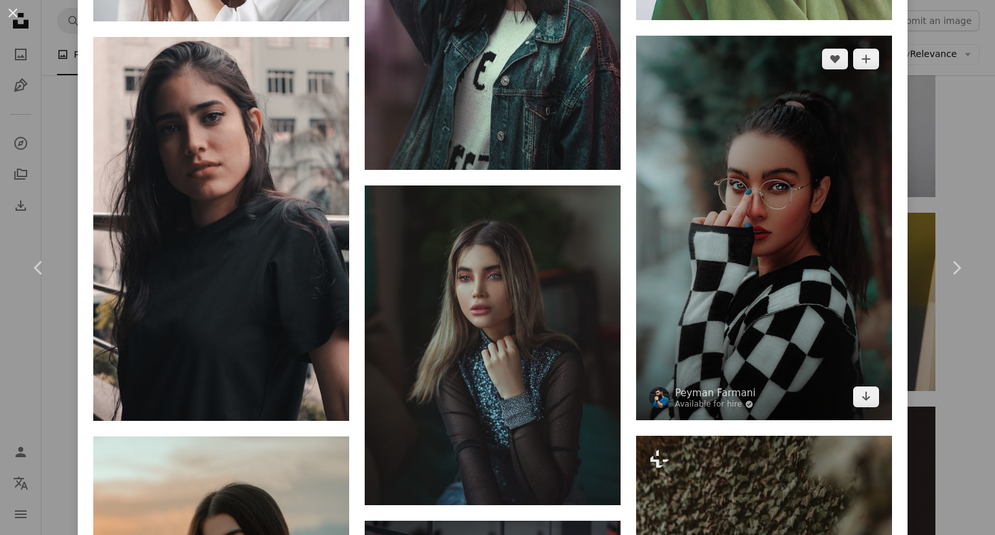
click at [789, 168] on img at bounding box center [764, 228] width 256 height 384
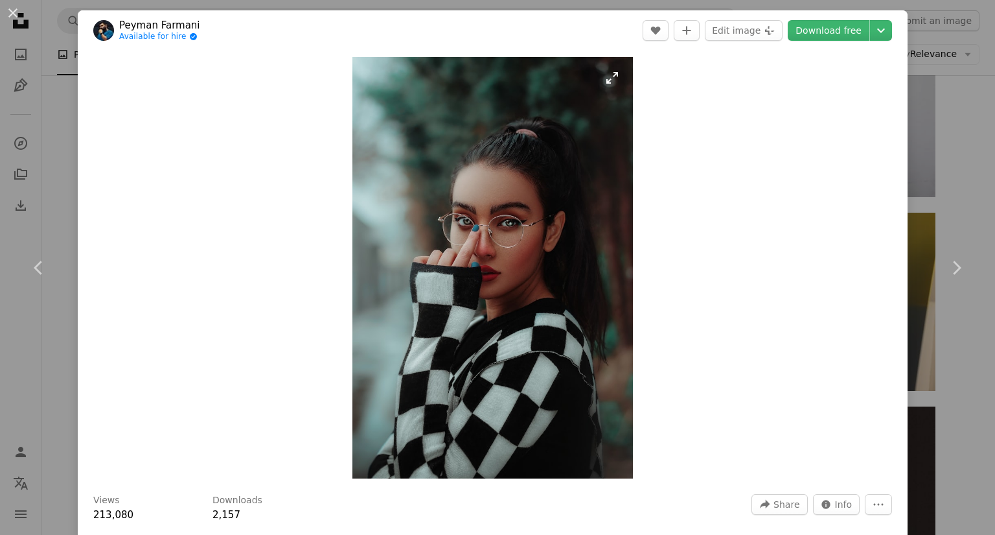
click at [516, 221] on img "Zoom in on this image" at bounding box center [493, 267] width 281 height 421
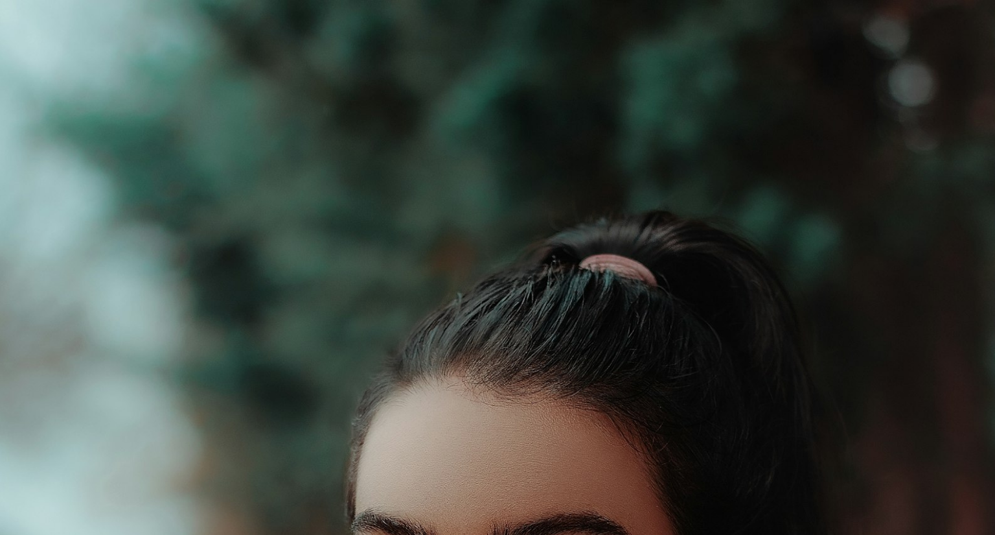
scroll to position [466, 0]
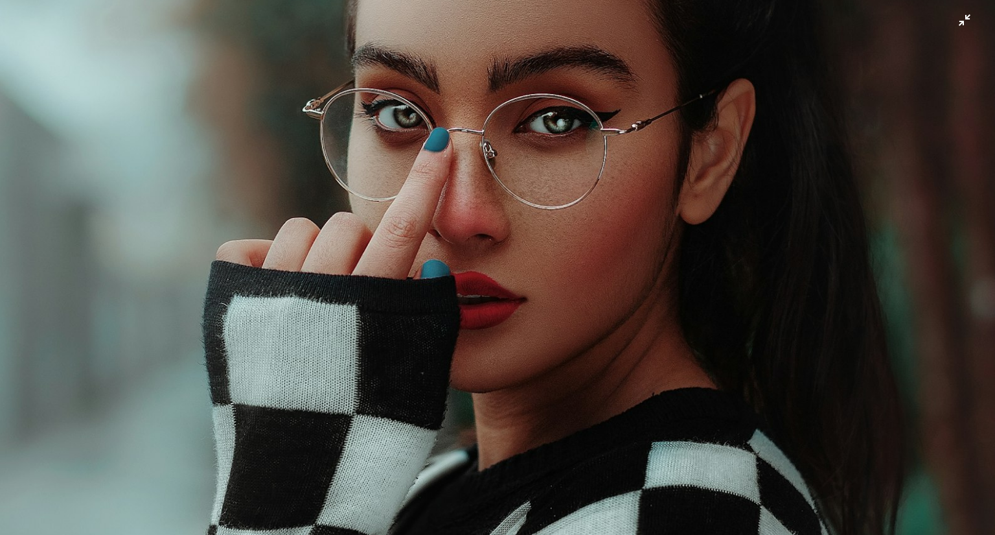
click at [516, 221] on img "Zoom out on this image" at bounding box center [497, 280] width 997 height 1495
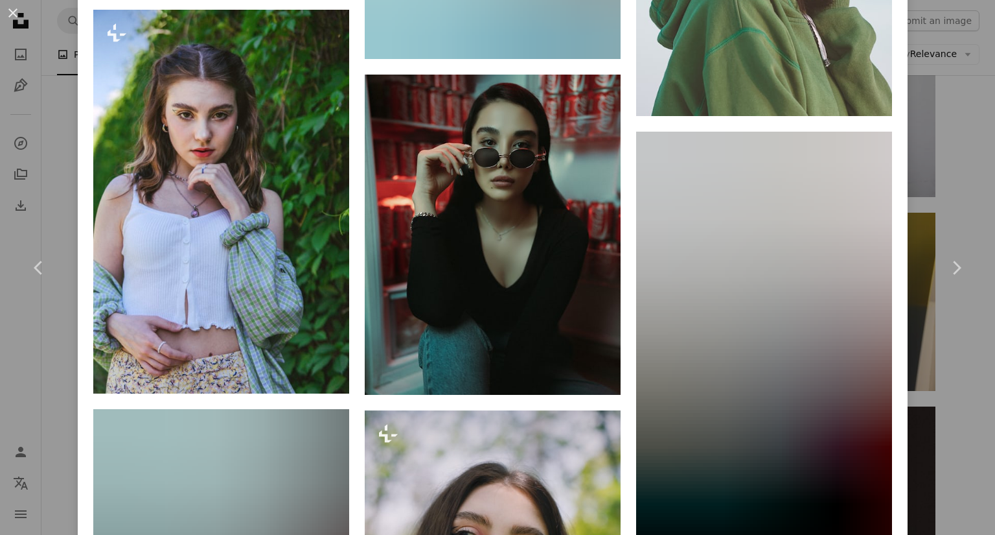
scroll to position [1700, 0]
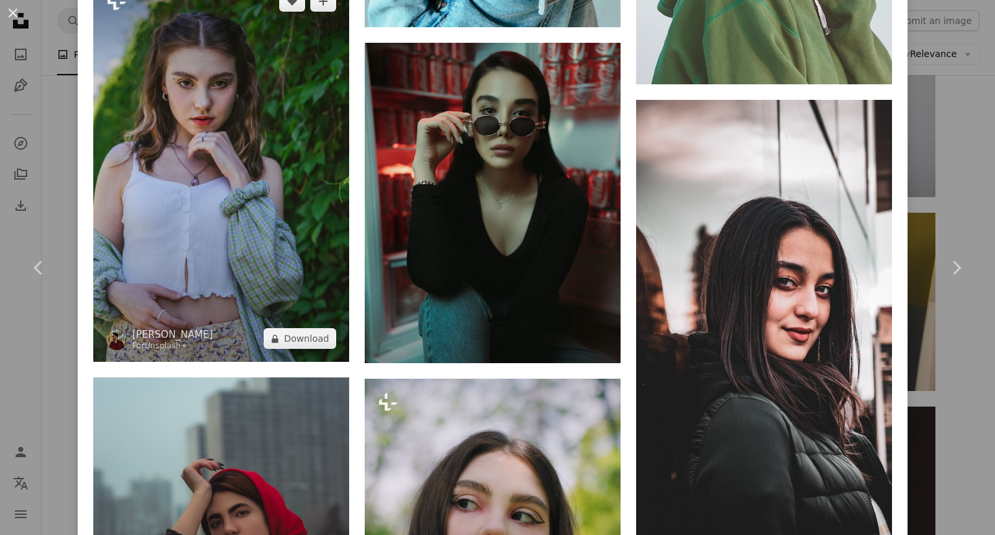
click at [170, 109] on img at bounding box center [221, 170] width 256 height 384
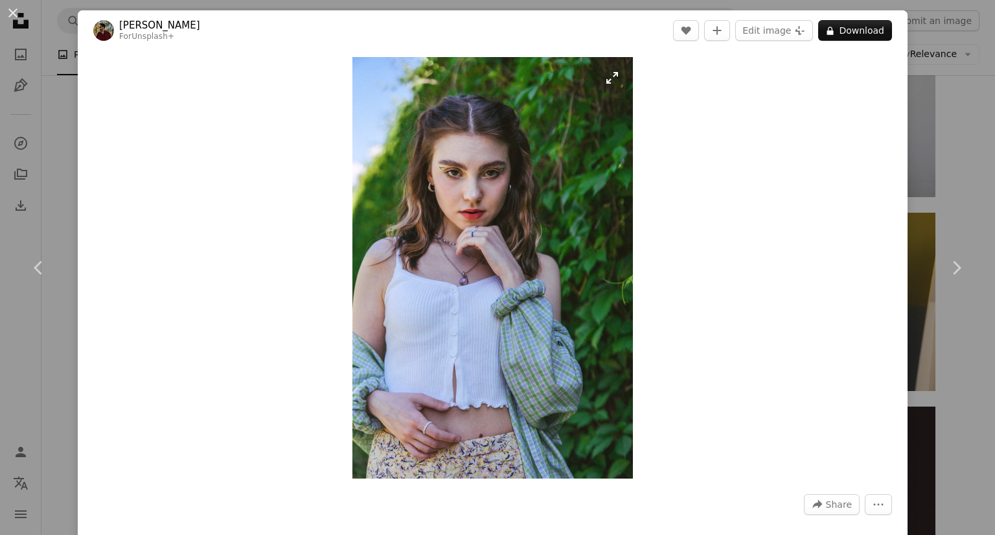
click at [459, 169] on img "Zoom in on this image" at bounding box center [493, 267] width 281 height 421
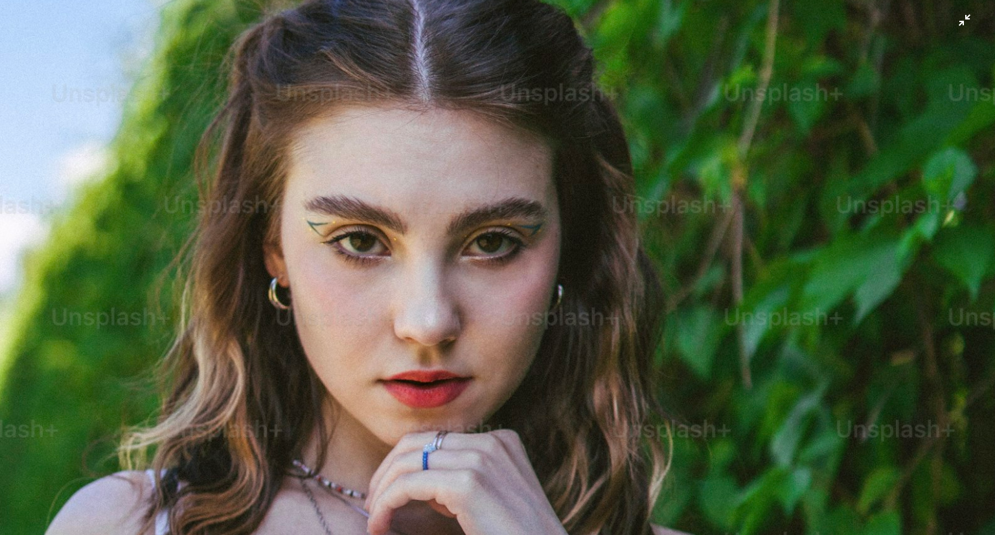
scroll to position [172, 0]
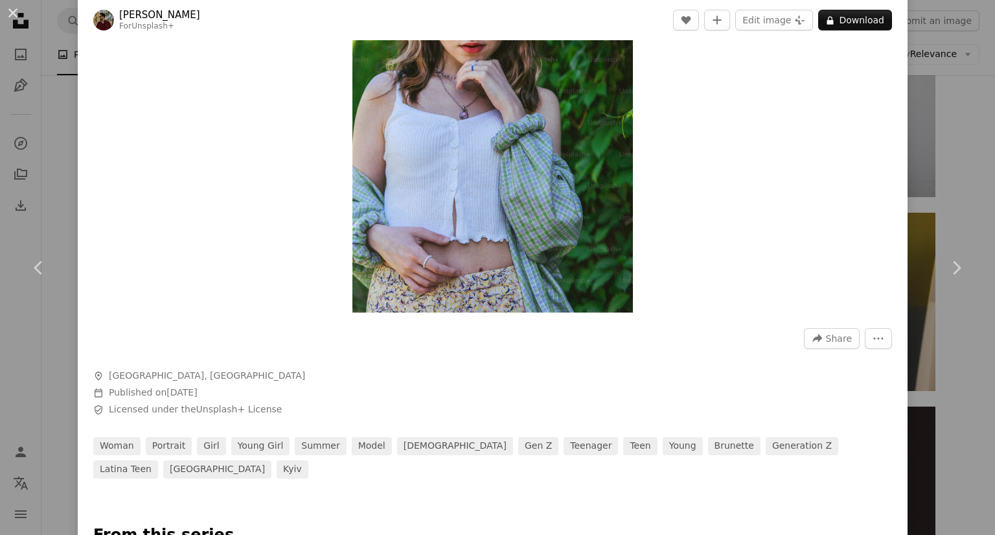
scroll to position [0, 0]
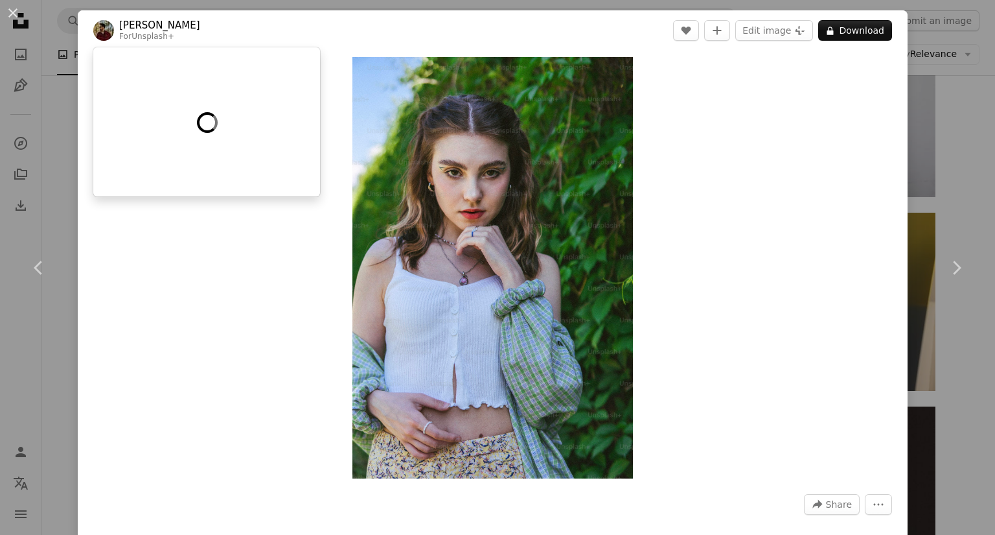
click at [137, 19] on link "[PERSON_NAME]" at bounding box center [159, 25] width 81 height 13
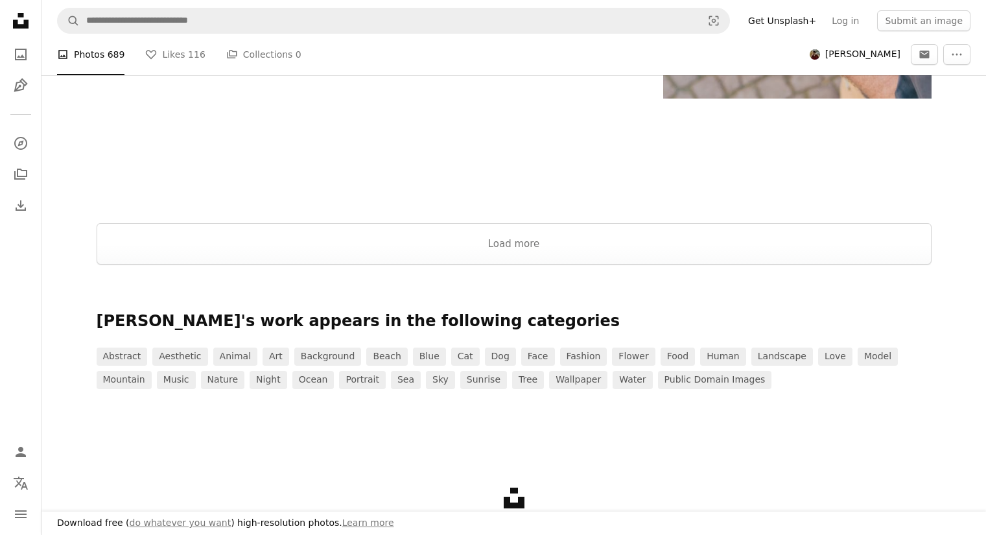
scroll to position [2275, 0]
click at [539, 233] on button "Load more" at bounding box center [514, 242] width 835 height 41
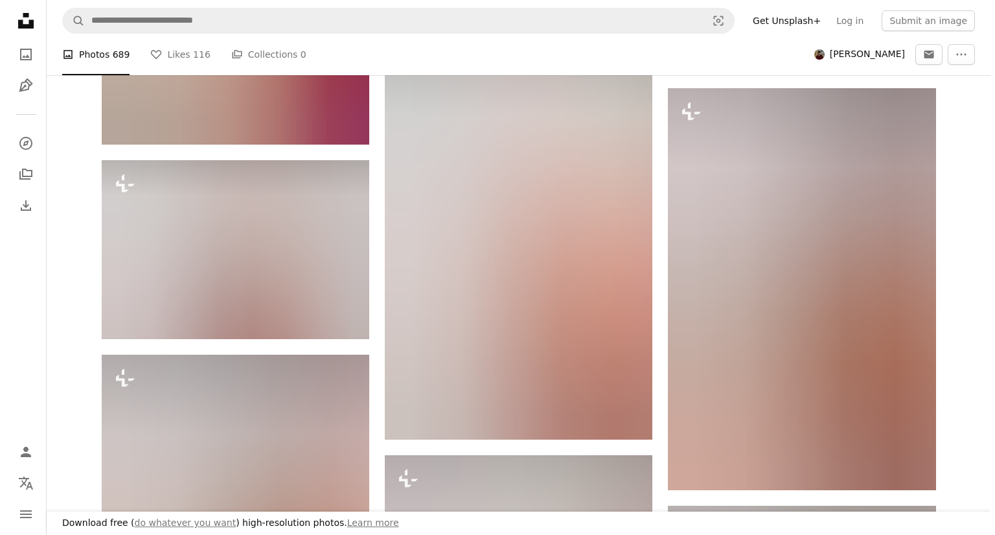
scroll to position [38832, 0]
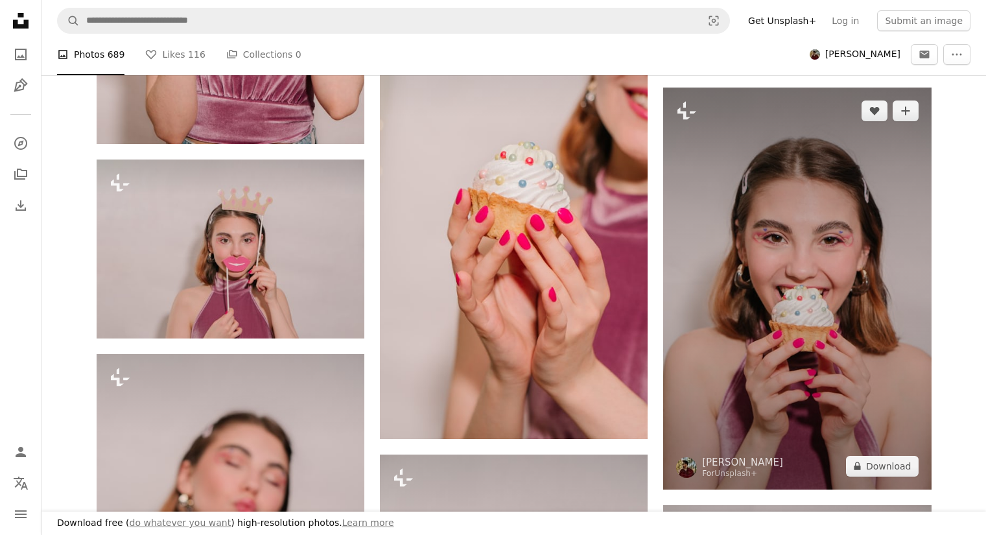
click at [803, 281] on img at bounding box center [797, 288] width 268 height 402
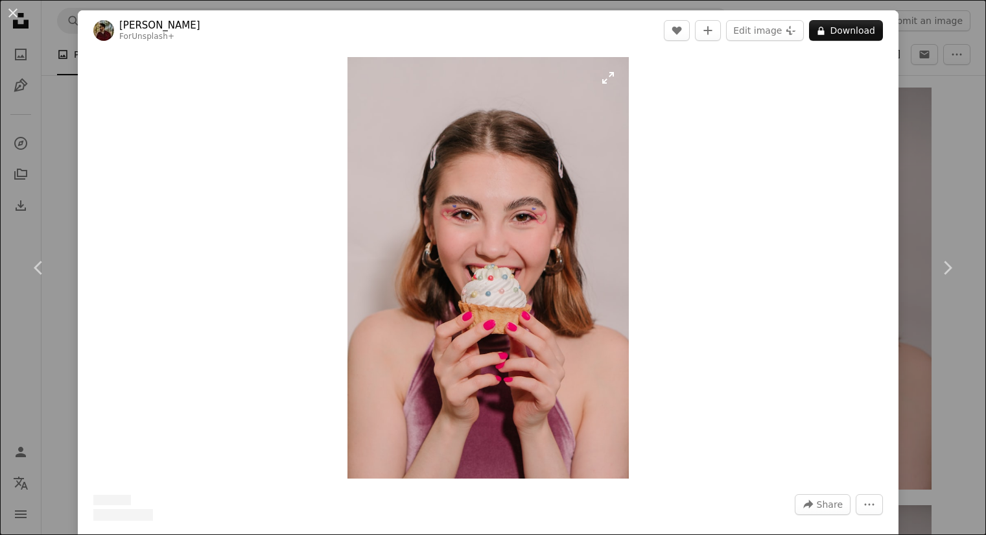
click at [518, 226] on img "Zoom in on this image" at bounding box center [487, 267] width 281 height 421
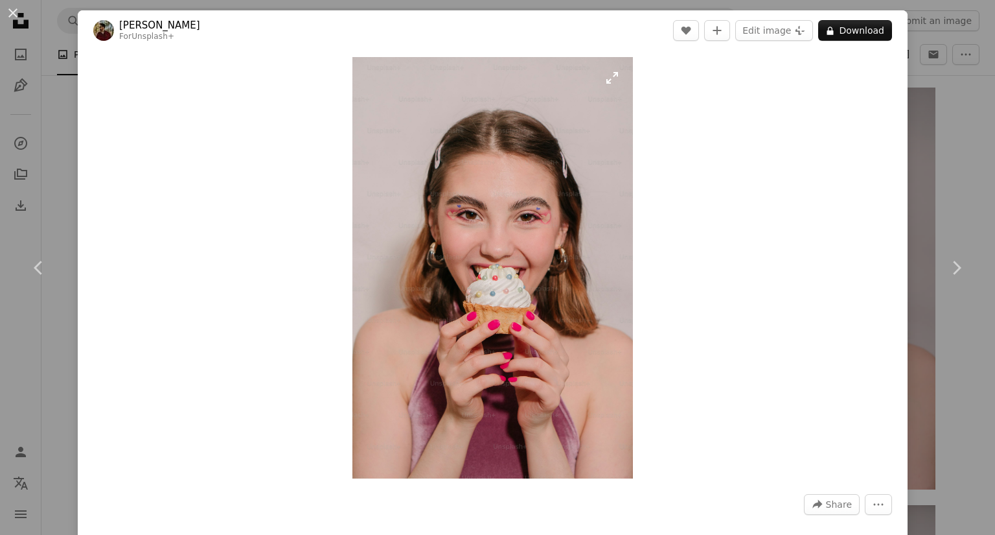
drag, startPoint x: 518, startPoint y: 226, endPoint x: 509, endPoint y: 253, distance: 28.5
click at [509, 253] on img "Zoom in on this image" at bounding box center [493, 267] width 281 height 421
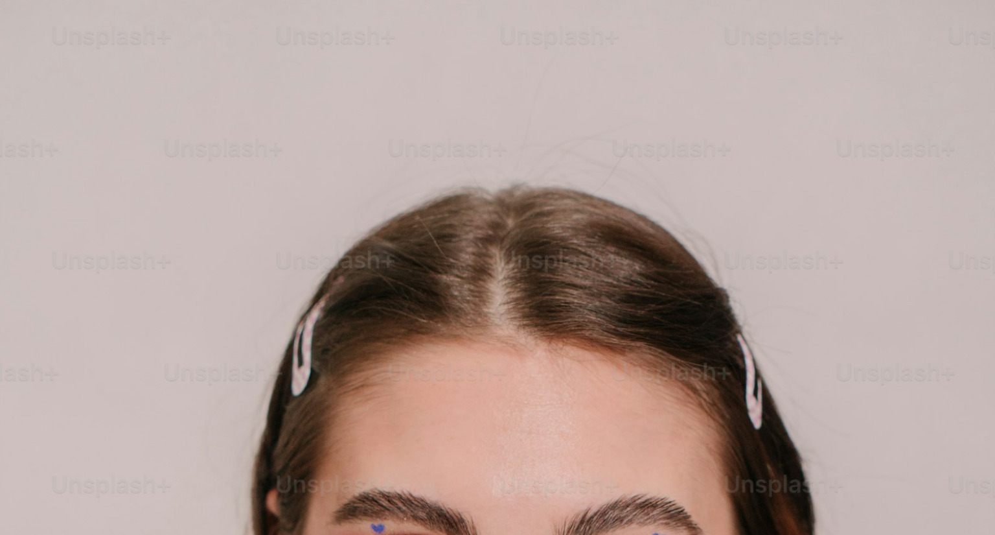
scroll to position [466, 0]
